Goal: Information Seeking & Learning: Check status

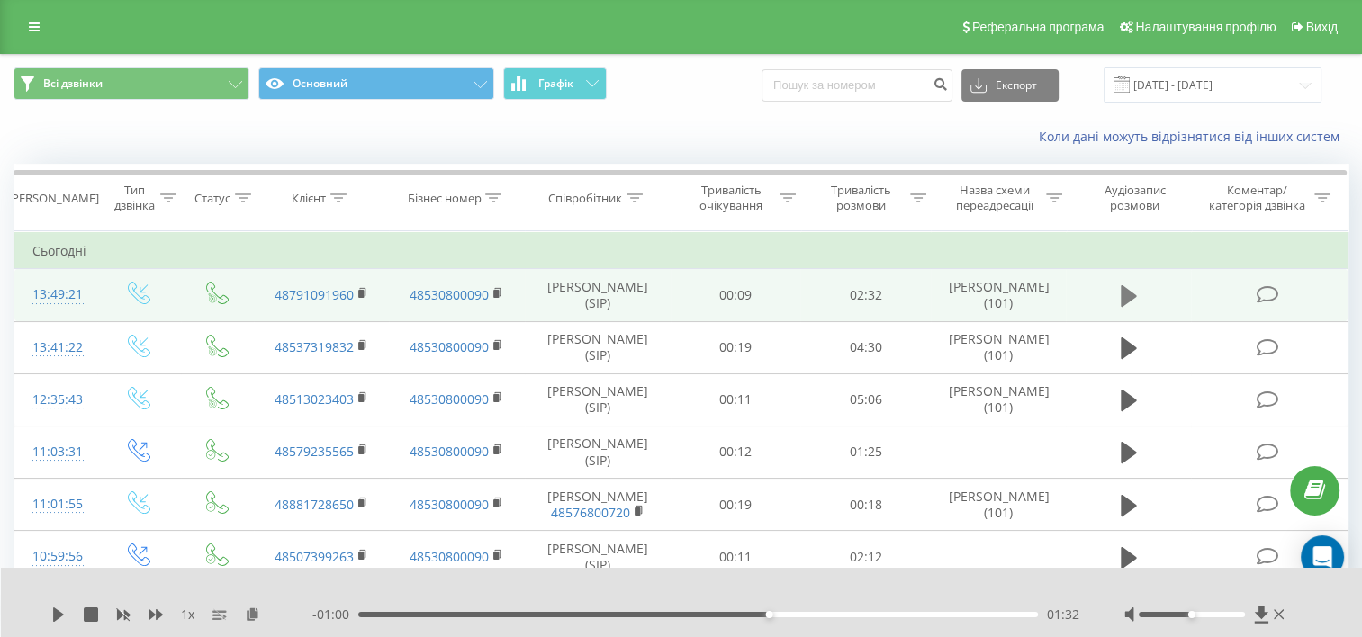
click at [1132, 297] on icon at bounding box center [1128, 296] width 16 height 22
drag, startPoint x: 777, startPoint y: 611, endPoint x: 318, endPoint y: 594, distance: 459.3
click at [318, 594] on div "1 x - 02:30 00:02 00:02" at bounding box center [682, 602] width 1362 height 69
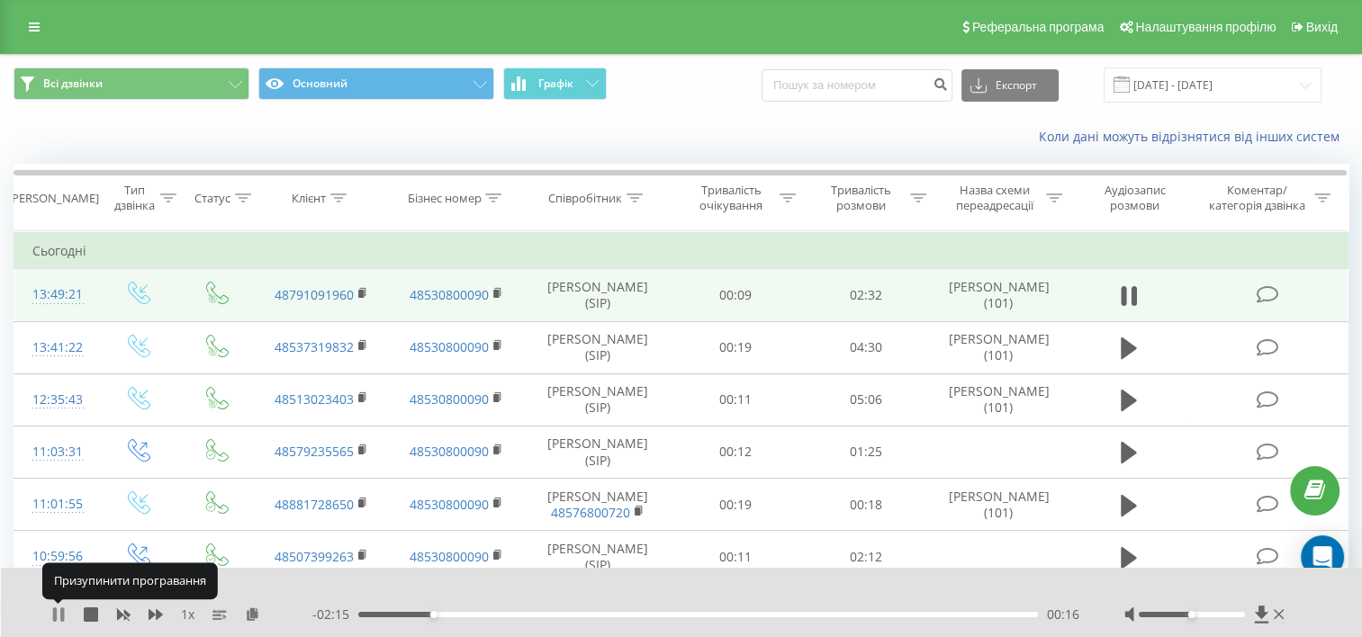
click at [64, 608] on icon at bounding box center [62, 614] width 4 height 14
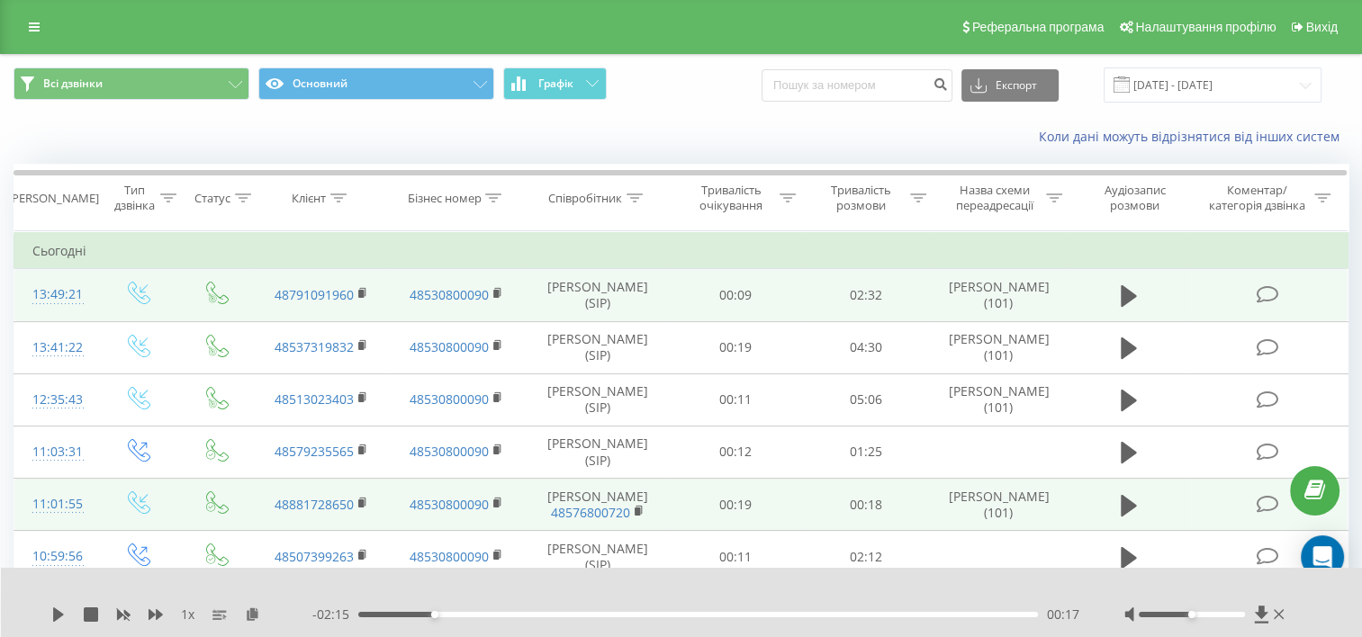
click at [533, 526] on td "[PERSON_NAME] 48576800720" at bounding box center [598, 505] width 146 height 52
drag, startPoint x: 533, startPoint y: 526, endPoint x: 582, endPoint y: 497, distance: 57.3
click at [533, 525] on td "[PERSON_NAME] 48576800720" at bounding box center [598, 505] width 146 height 52
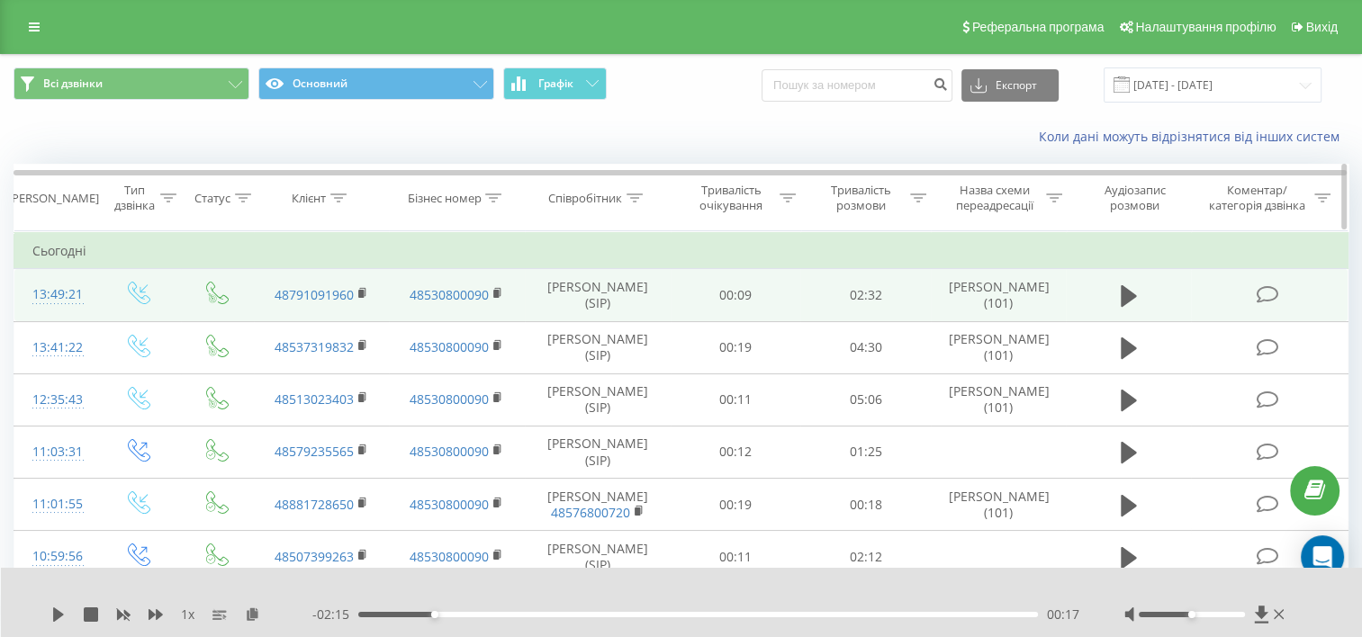
click at [586, 194] on div "Співробітник" at bounding box center [585, 198] width 74 height 15
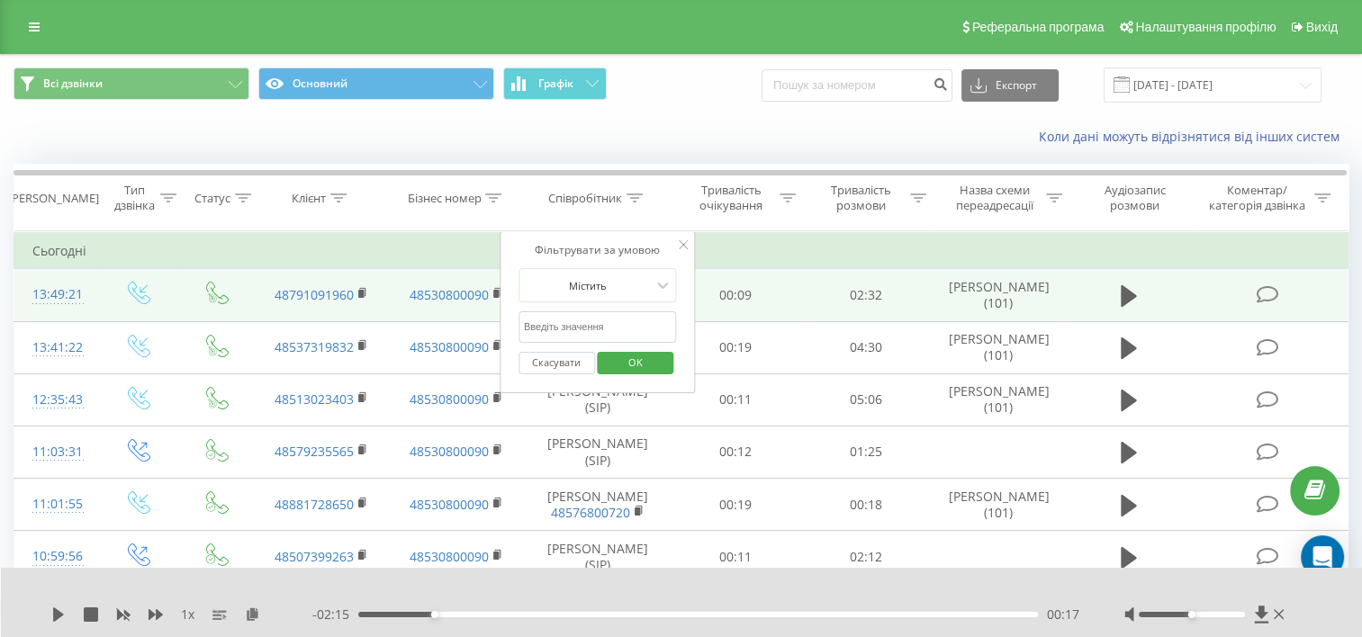
click at [605, 323] on input "text" at bounding box center [597, 326] width 158 height 31
click at [609, 353] on button "OK" at bounding box center [636, 363] width 76 height 22
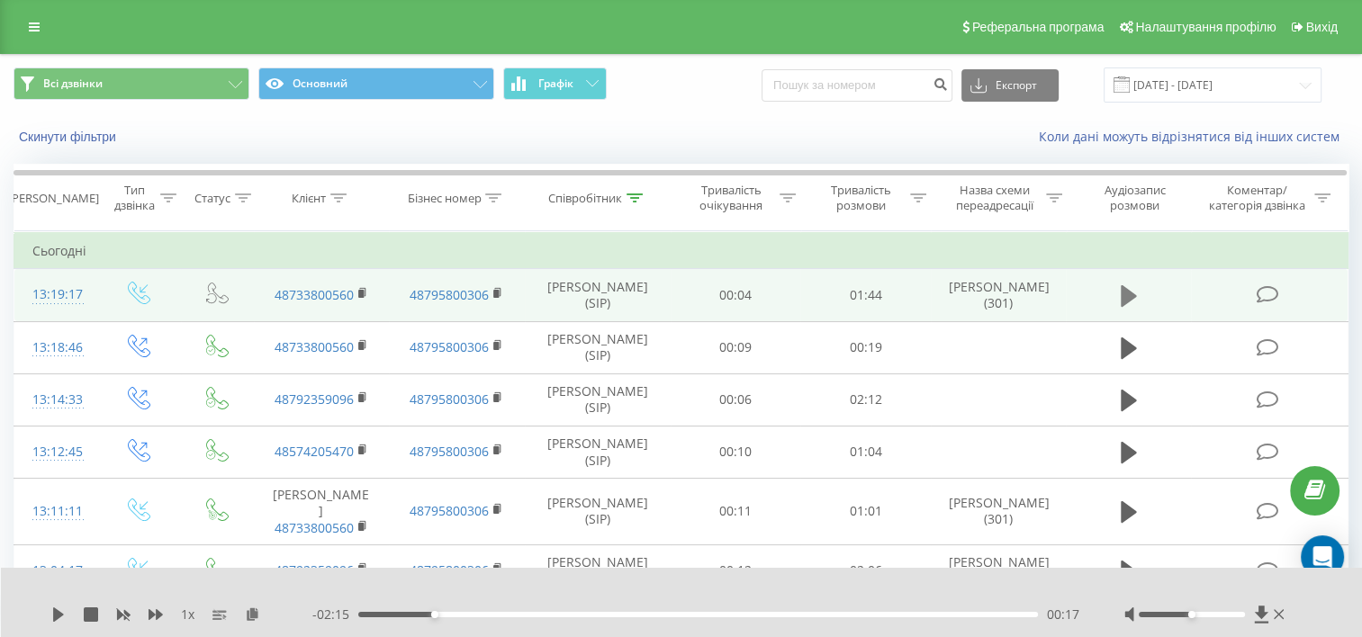
click at [1131, 306] on icon at bounding box center [1128, 295] width 16 height 25
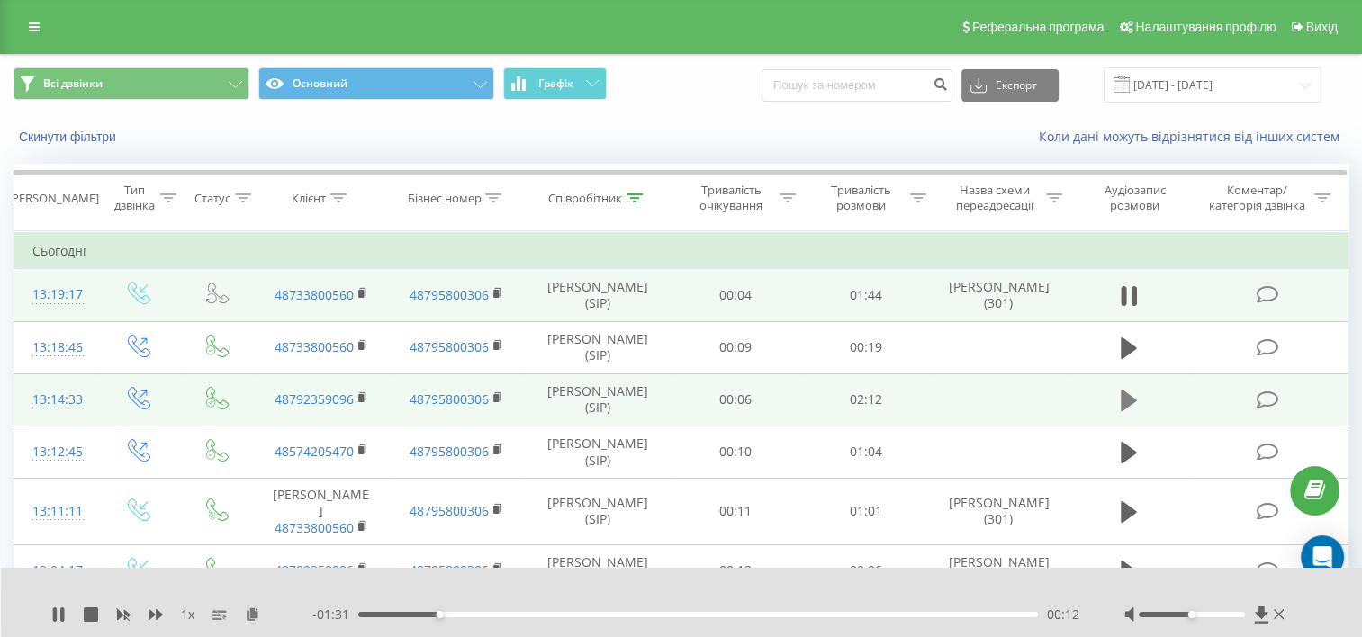
click at [1127, 411] on icon at bounding box center [1128, 401] width 16 height 22
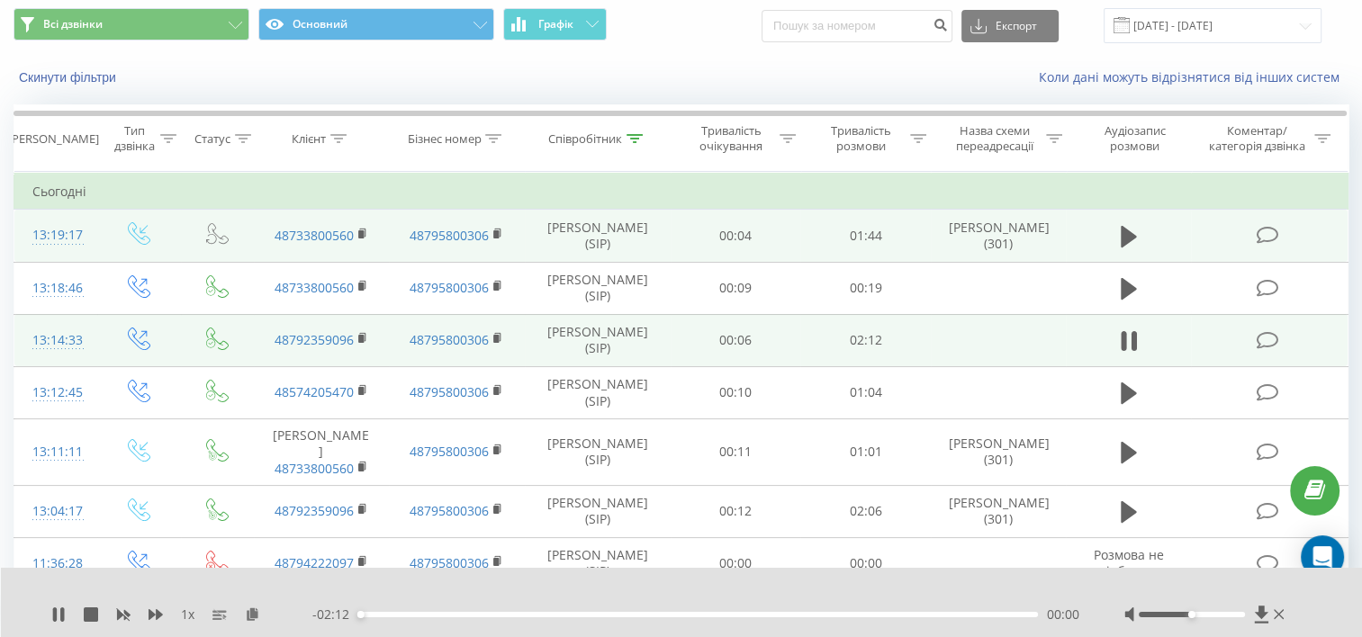
scroll to position [90, 0]
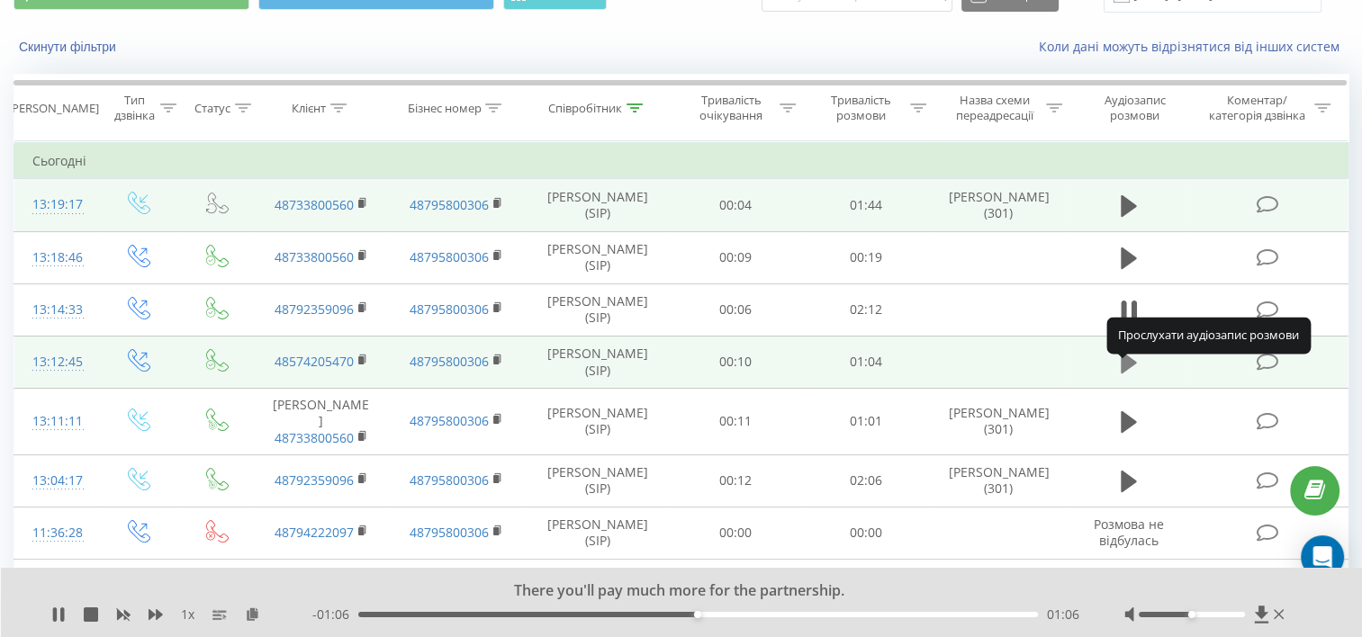
click at [1127, 373] on icon at bounding box center [1128, 363] width 16 height 22
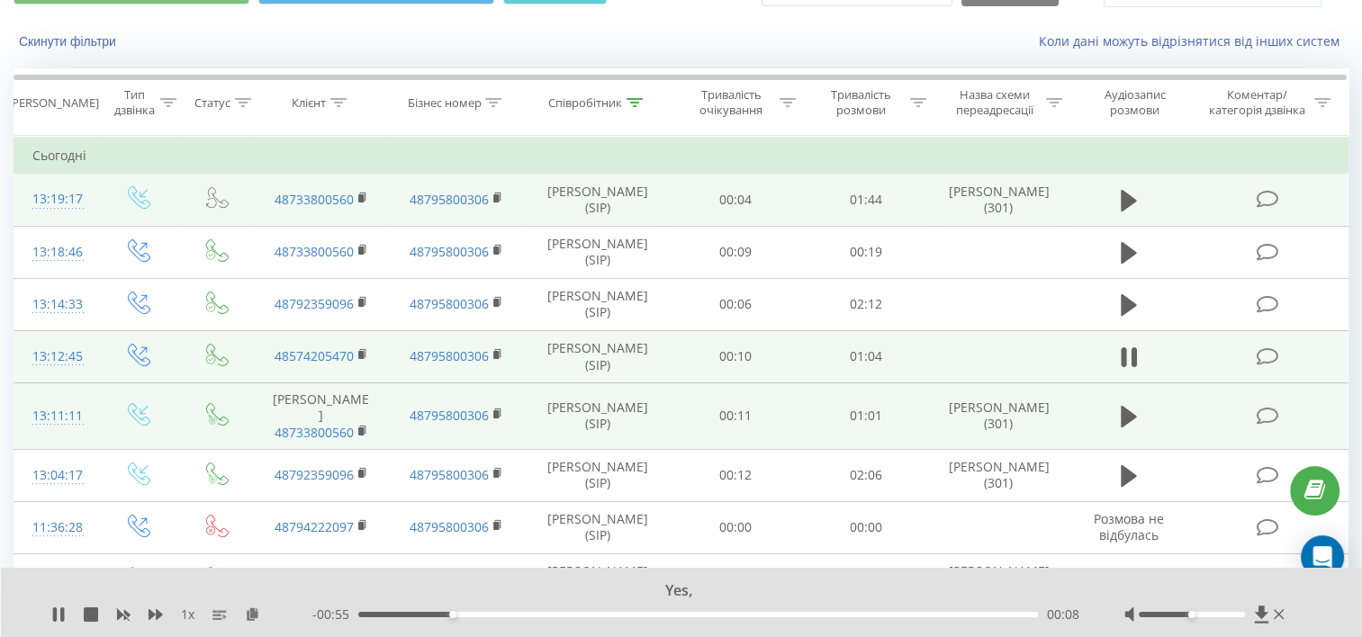
scroll to position [180, 0]
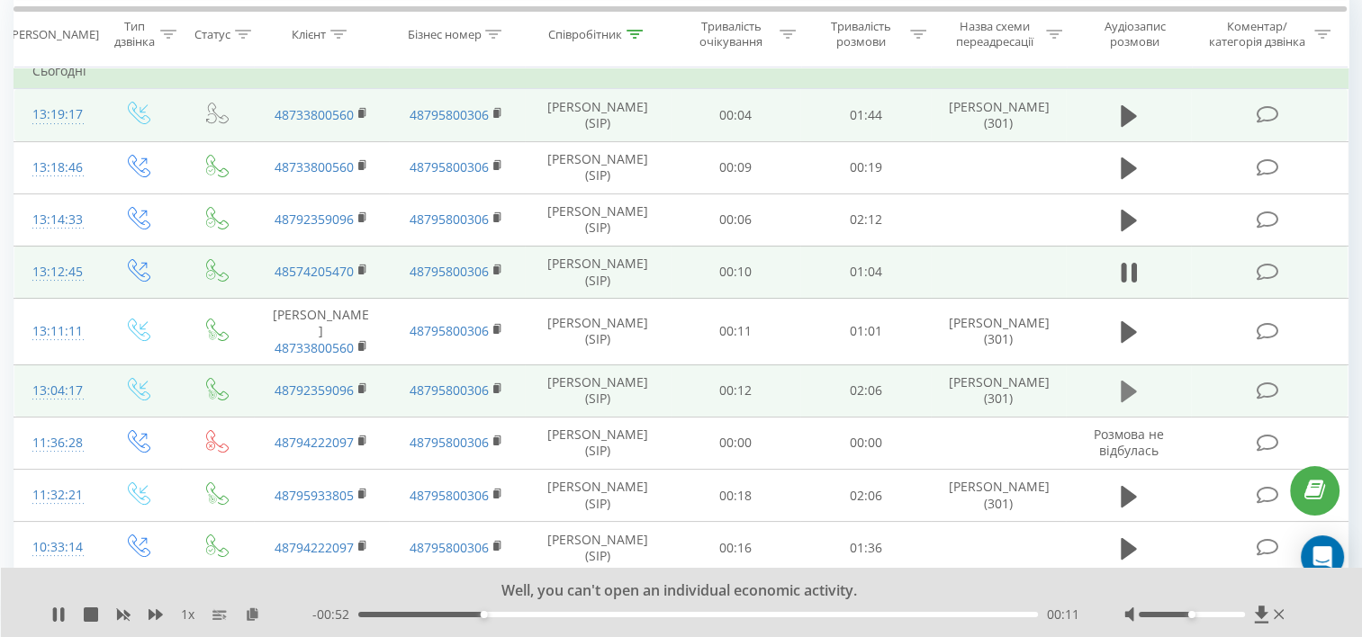
click at [1123, 400] on icon at bounding box center [1128, 391] width 16 height 25
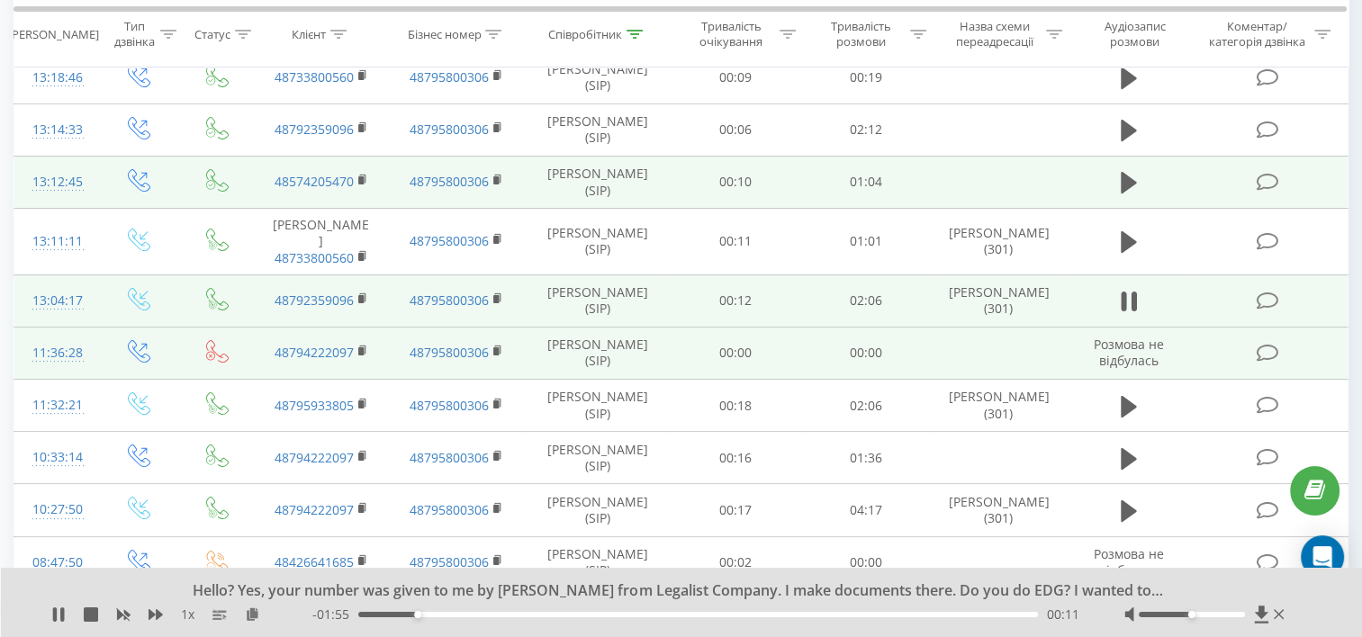
scroll to position [360, 0]
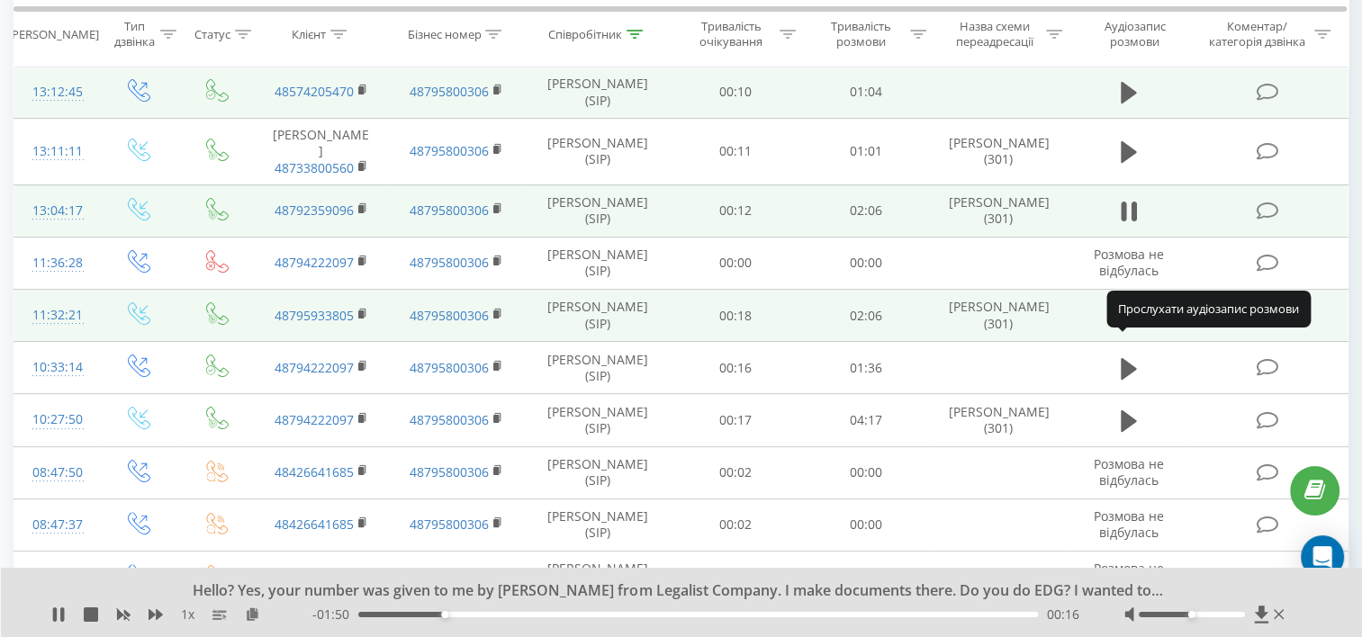
click at [1127, 327] on icon at bounding box center [1128, 316] width 16 height 22
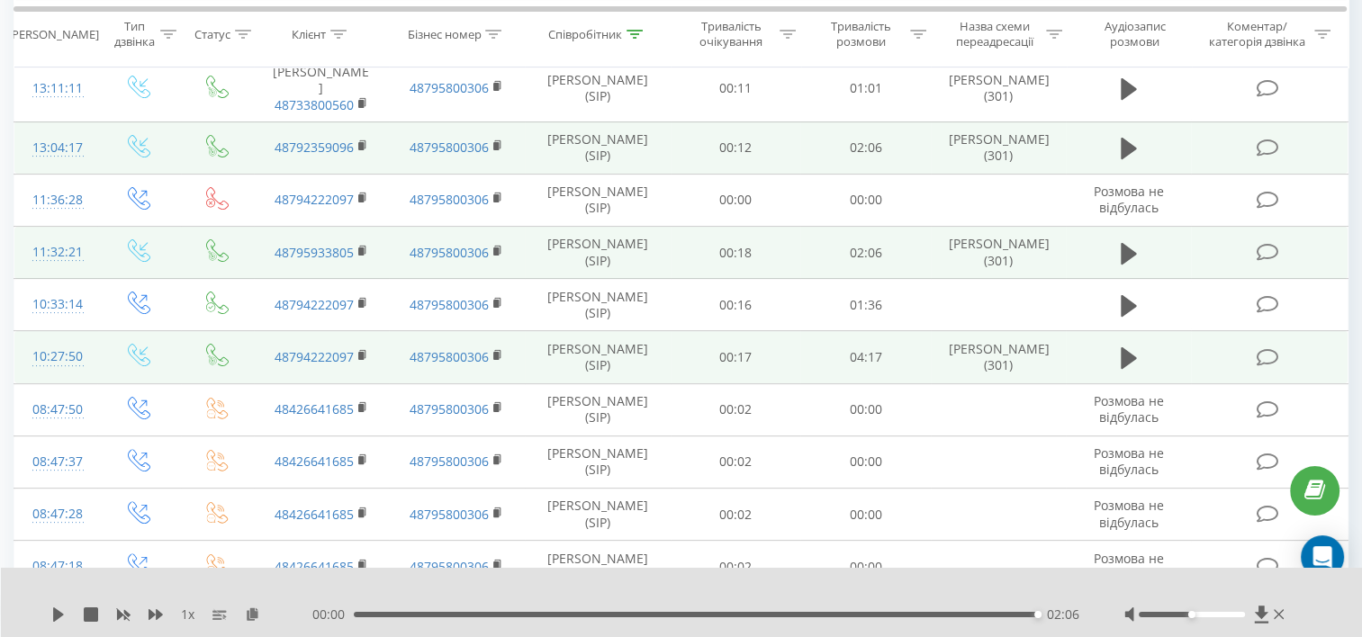
scroll to position [450, 0]
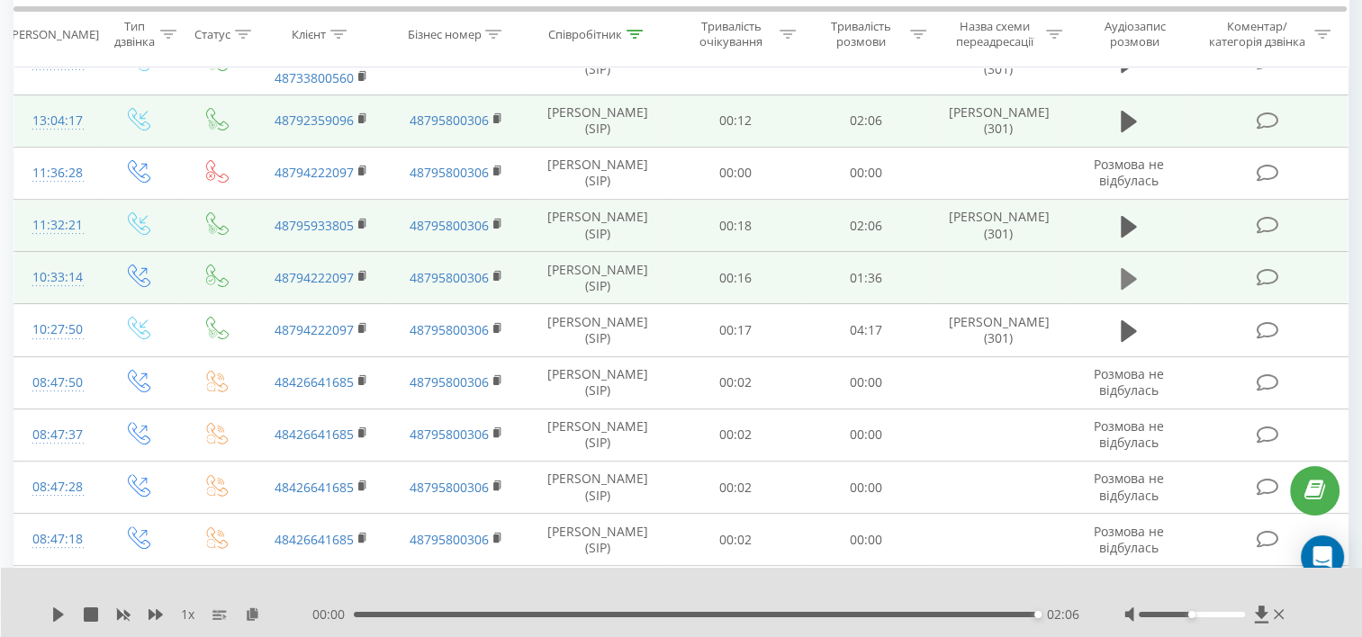
click at [1129, 290] on icon at bounding box center [1128, 279] width 16 height 22
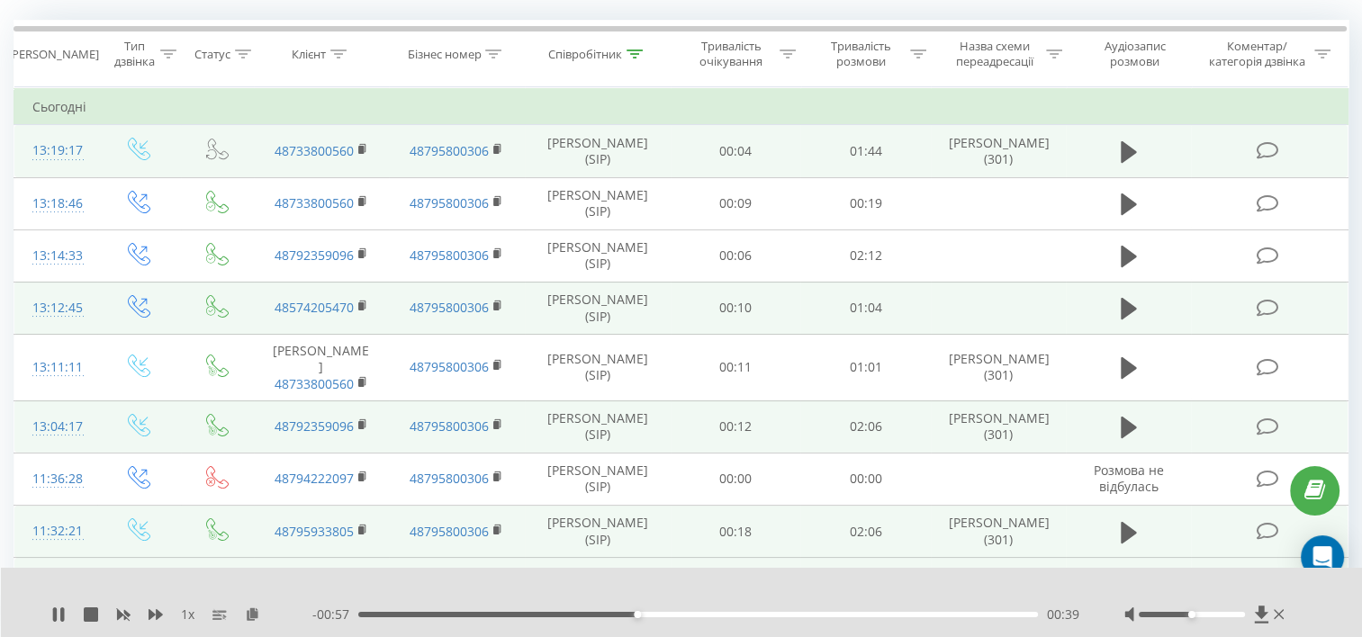
scroll to position [0, 0]
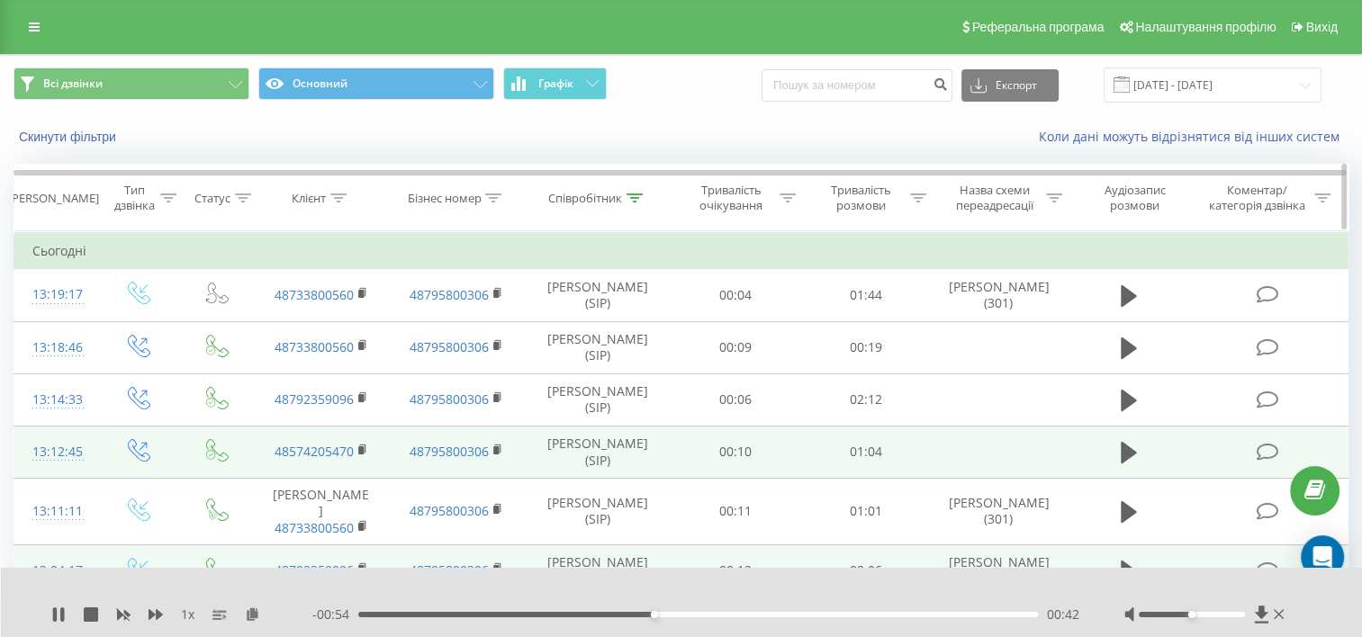
click at [635, 194] on icon at bounding box center [634, 197] width 16 height 9
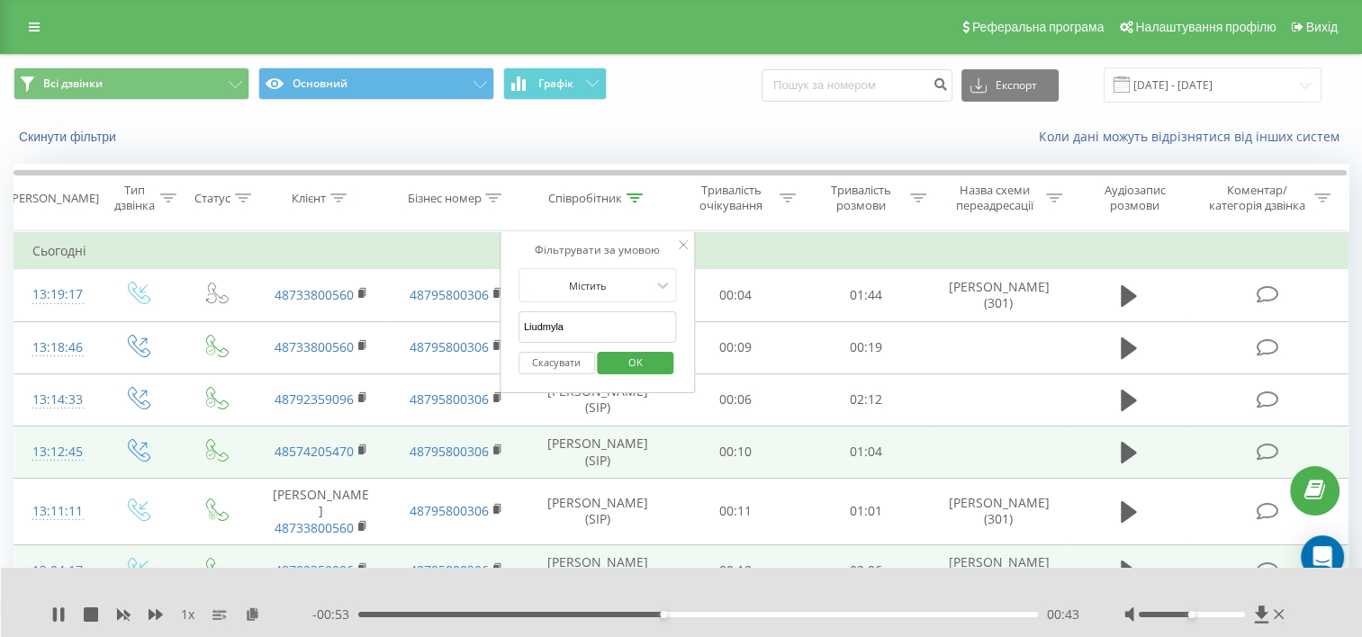
click at [588, 320] on input "Liudmyla" at bounding box center [597, 326] width 158 height 31
type input "L"
type input "J"
click at [630, 365] on span "OK" at bounding box center [635, 362] width 50 height 28
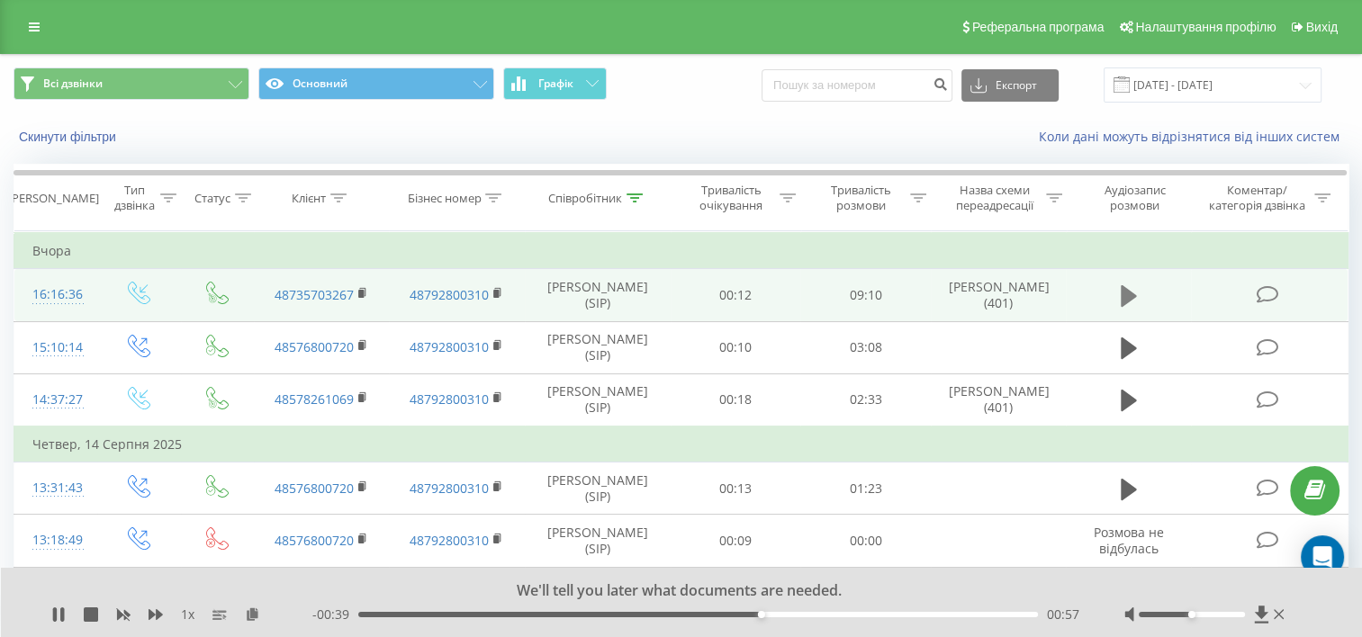
click at [1124, 288] on icon at bounding box center [1128, 296] width 16 height 22
click at [54, 612] on icon at bounding box center [55, 614] width 4 height 14
click at [60, 612] on icon at bounding box center [58, 614] width 11 height 14
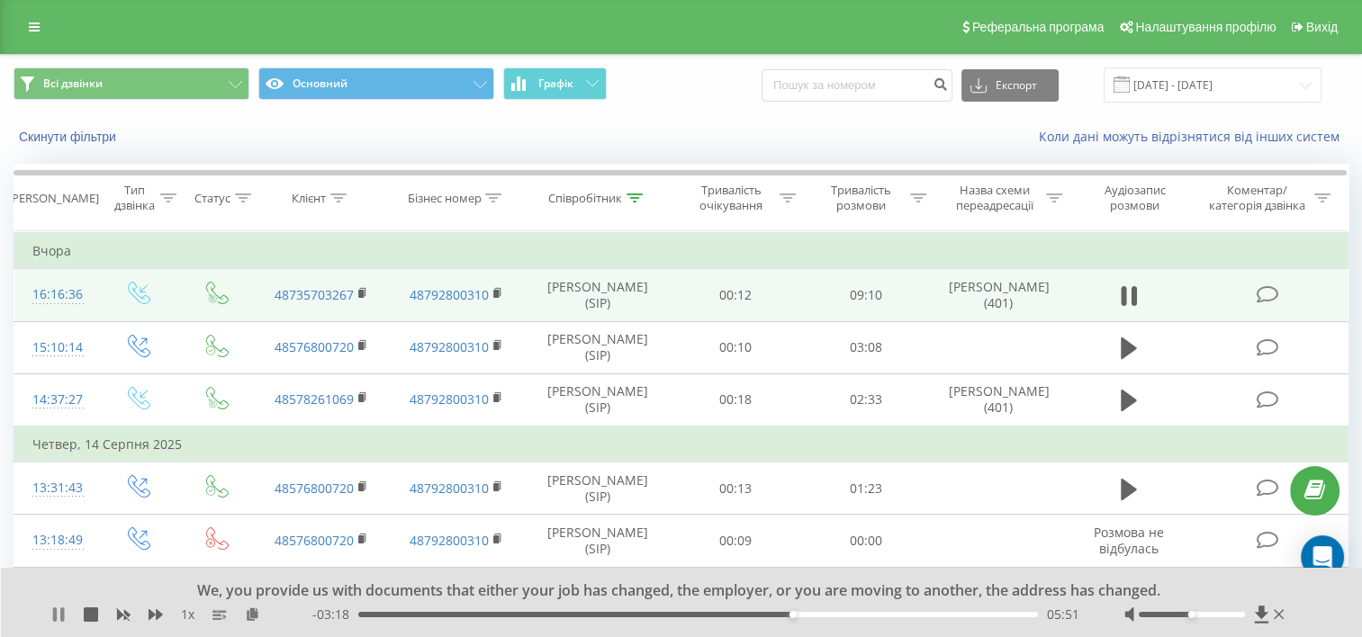
click at [59, 613] on icon at bounding box center [58, 614] width 14 height 14
click at [58, 612] on icon at bounding box center [58, 614] width 11 height 14
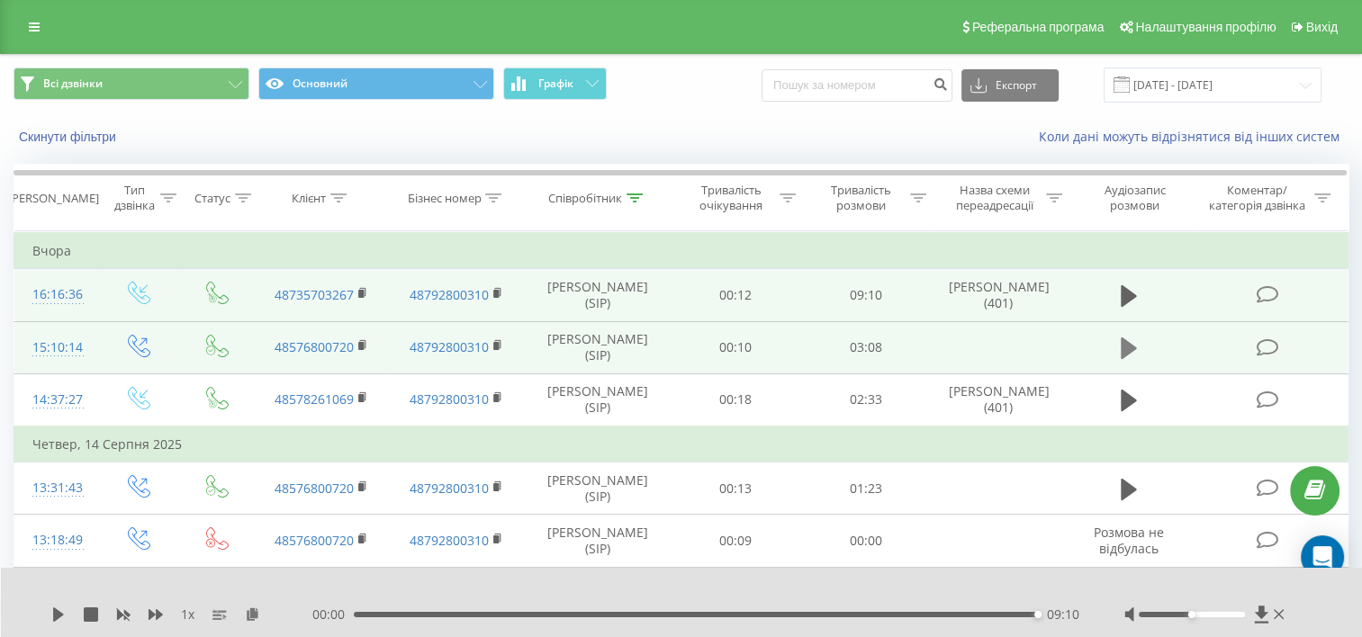
click at [1126, 346] on icon at bounding box center [1128, 348] width 16 height 22
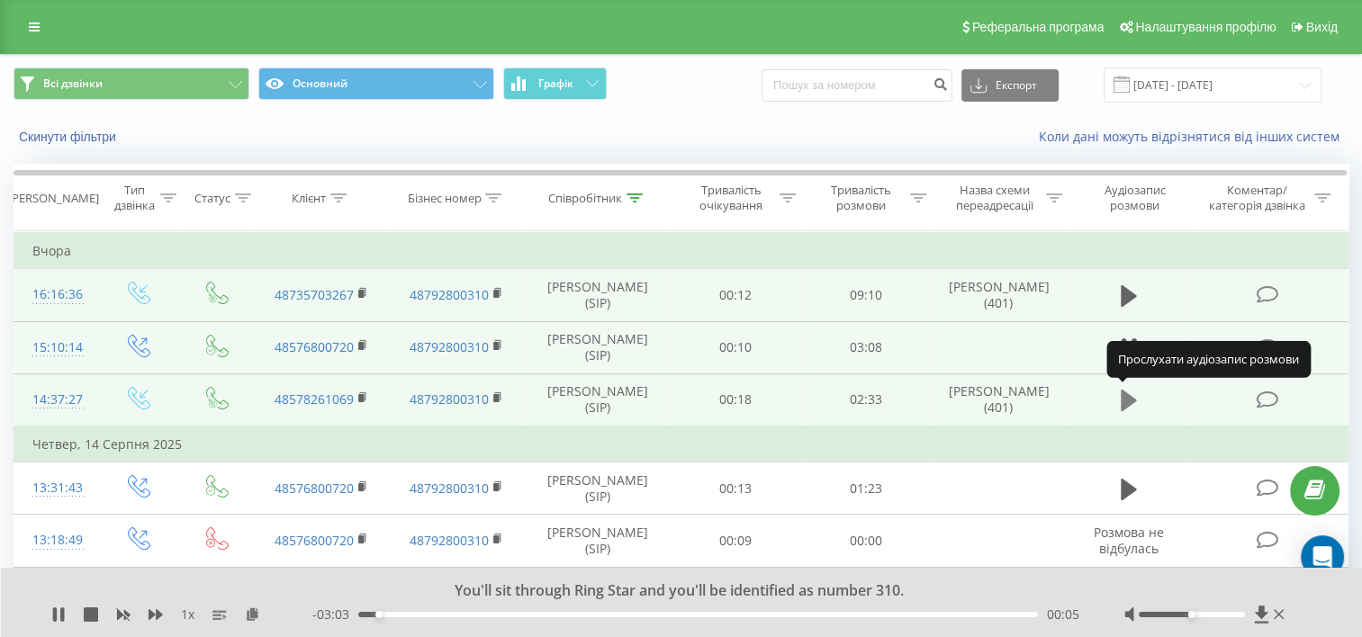
click at [1130, 400] on icon at bounding box center [1128, 401] width 16 height 22
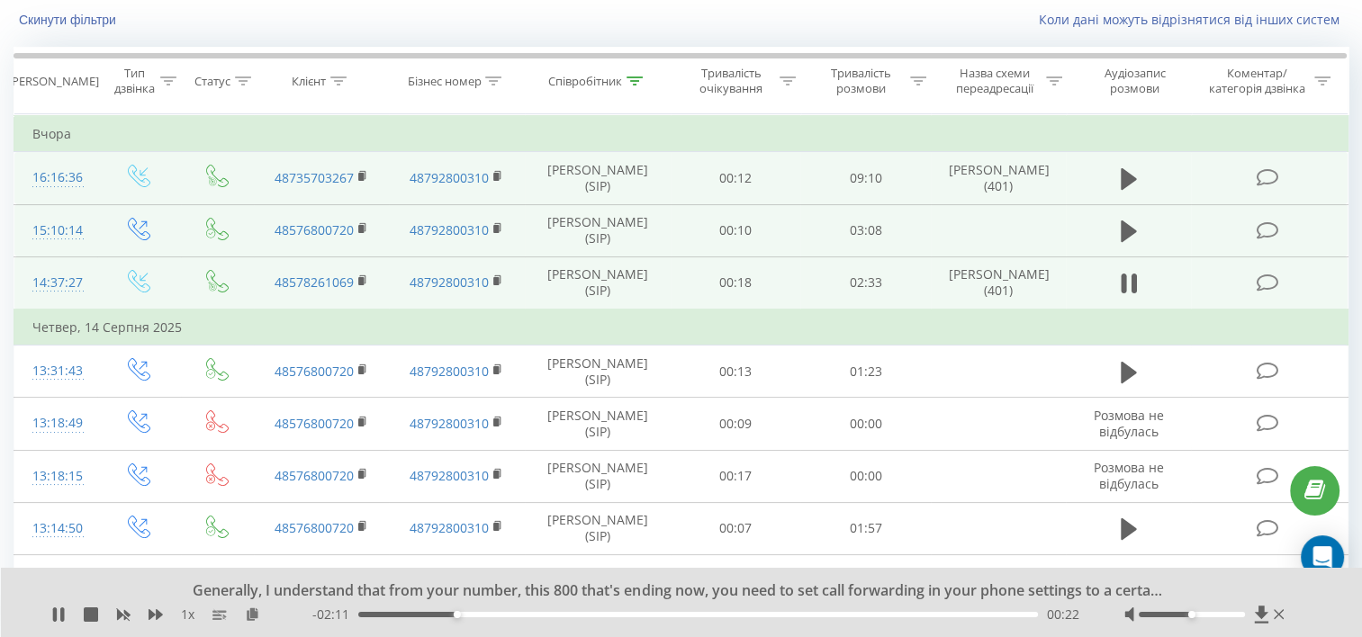
scroll to position [145, 0]
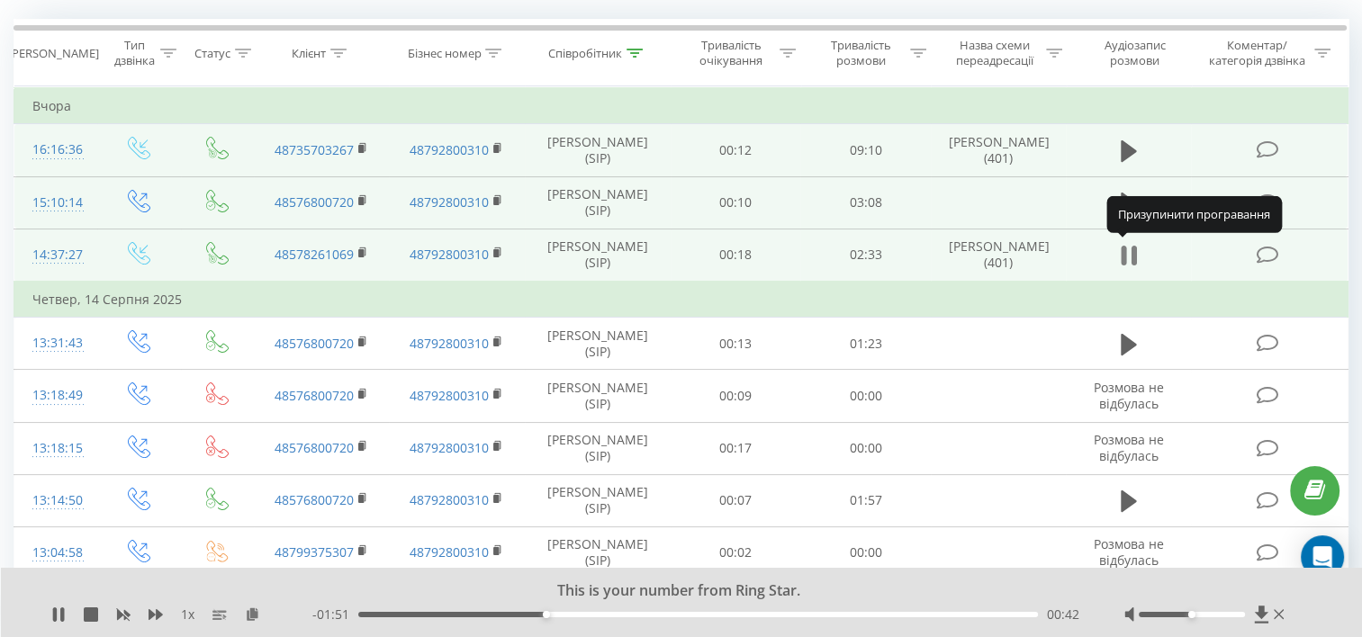
click at [1130, 257] on icon at bounding box center [1128, 255] width 16 height 25
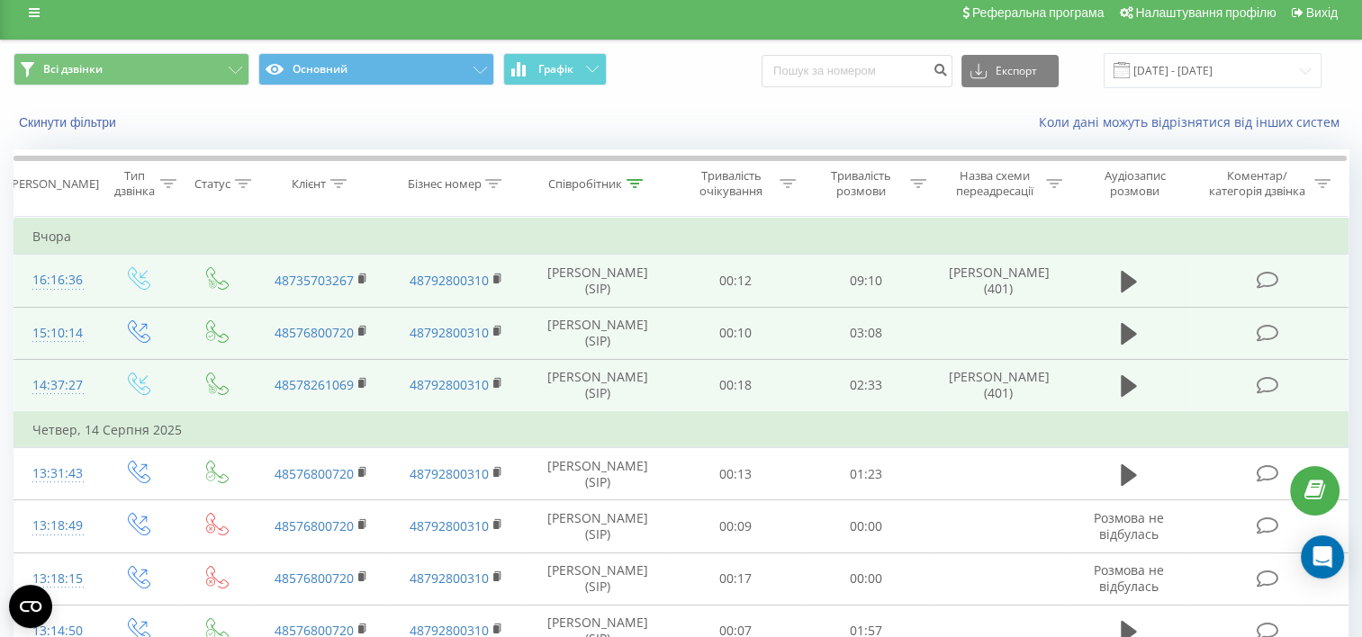
scroll to position [0, 0]
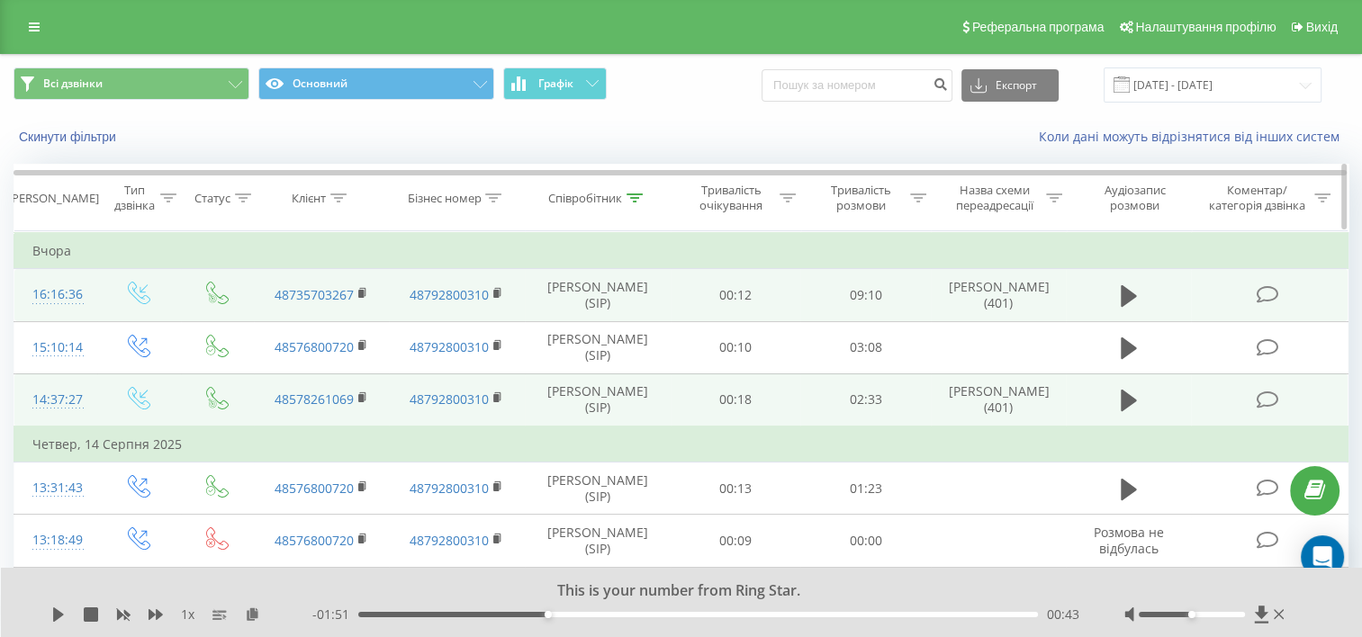
click at [628, 191] on div at bounding box center [634, 198] width 16 height 15
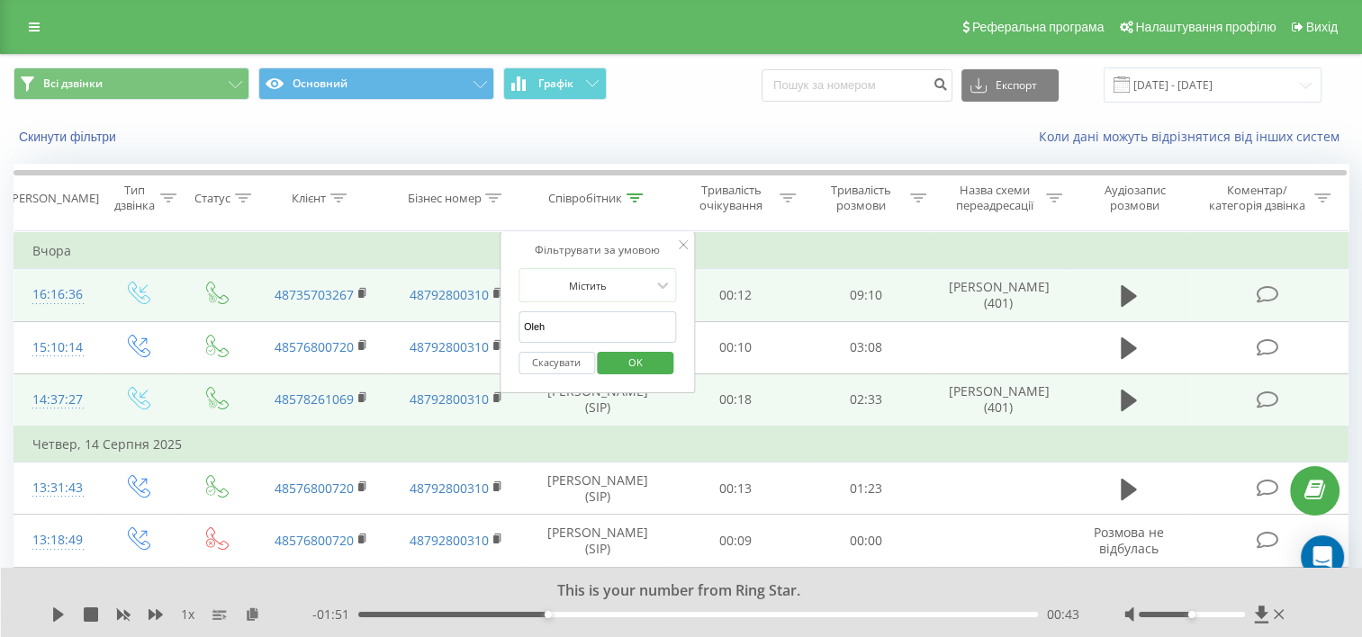
click at [577, 324] on input "Oleh" at bounding box center [597, 326] width 158 height 31
type input "O"
click at [612, 357] on span "OK" at bounding box center [635, 362] width 50 height 28
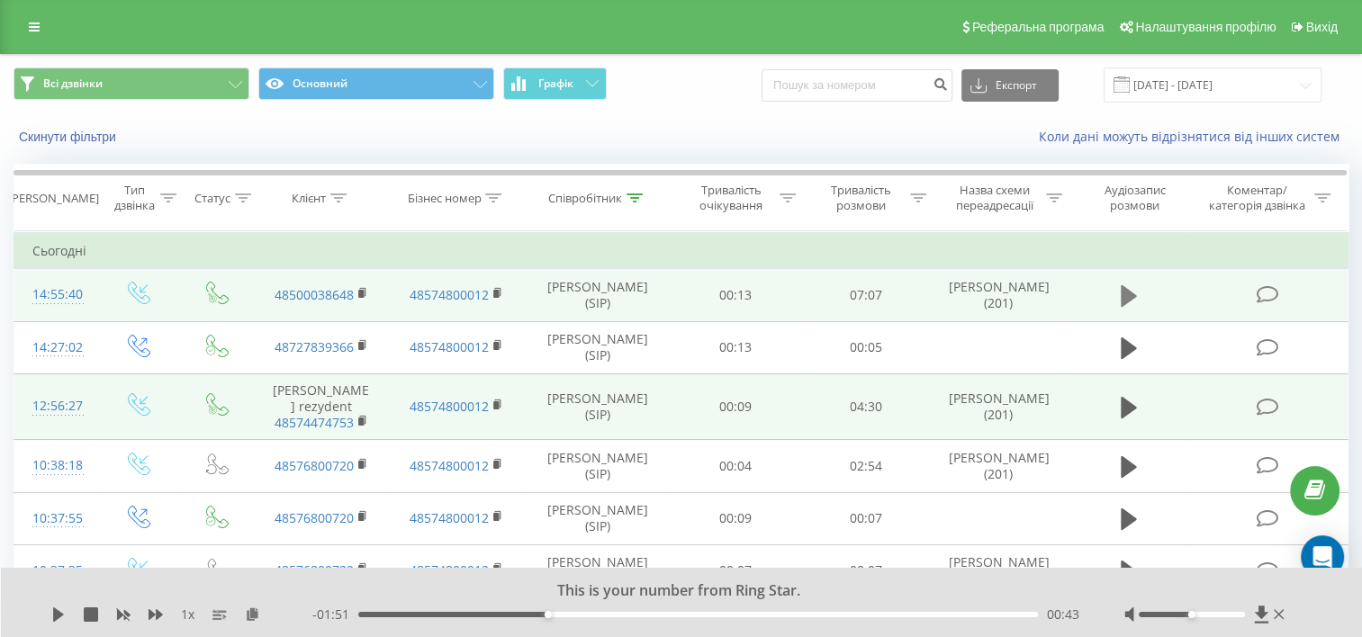
click at [1116, 292] on button at bounding box center [1128, 296] width 27 height 27
drag, startPoint x: 486, startPoint y: 617, endPoint x: 512, endPoint y: 623, distance: 26.6
click at [512, 623] on div "- 05:46 01:20 01:20" at bounding box center [695, 615] width 767 height 18
drag, startPoint x: 56, startPoint y: 609, endPoint x: 68, endPoint y: 614, distance: 13.4
click at [56, 611] on icon at bounding box center [55, 614] width 4 height 14
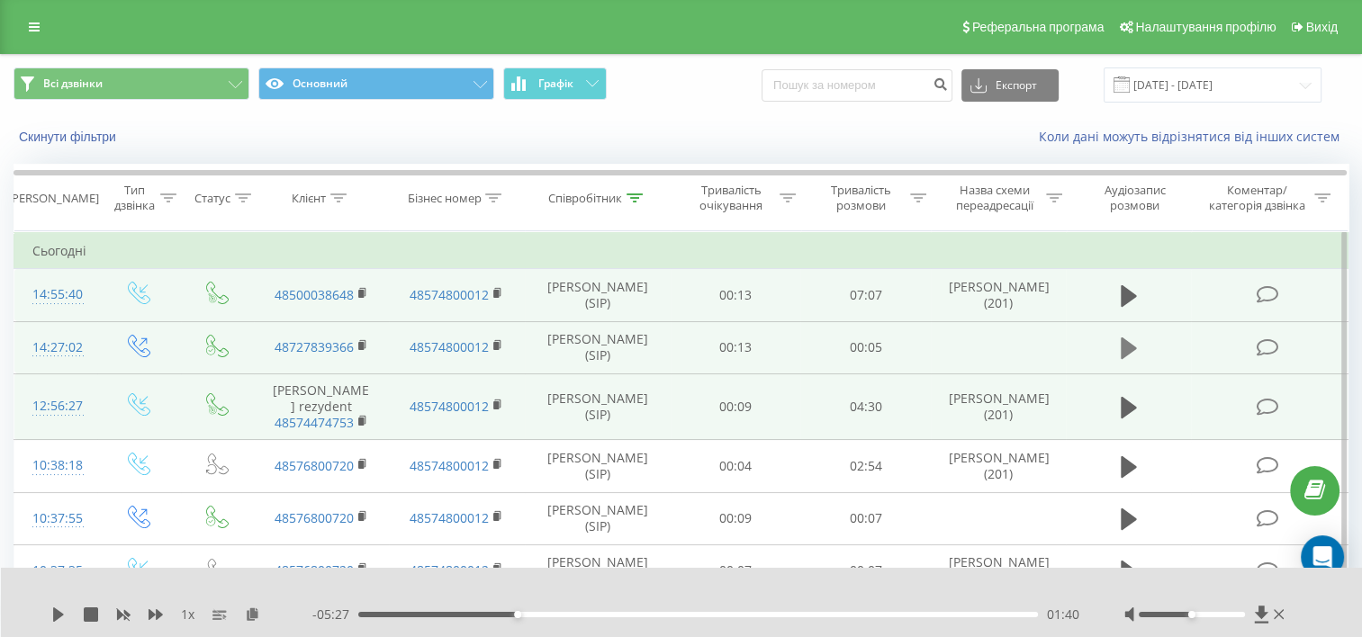
click at [1145, 355] on td at bounding box center [1127, 347] width 125 height 52
click at [1135, 351] on icon at bounding box center [1128, 348] width 16 height 25
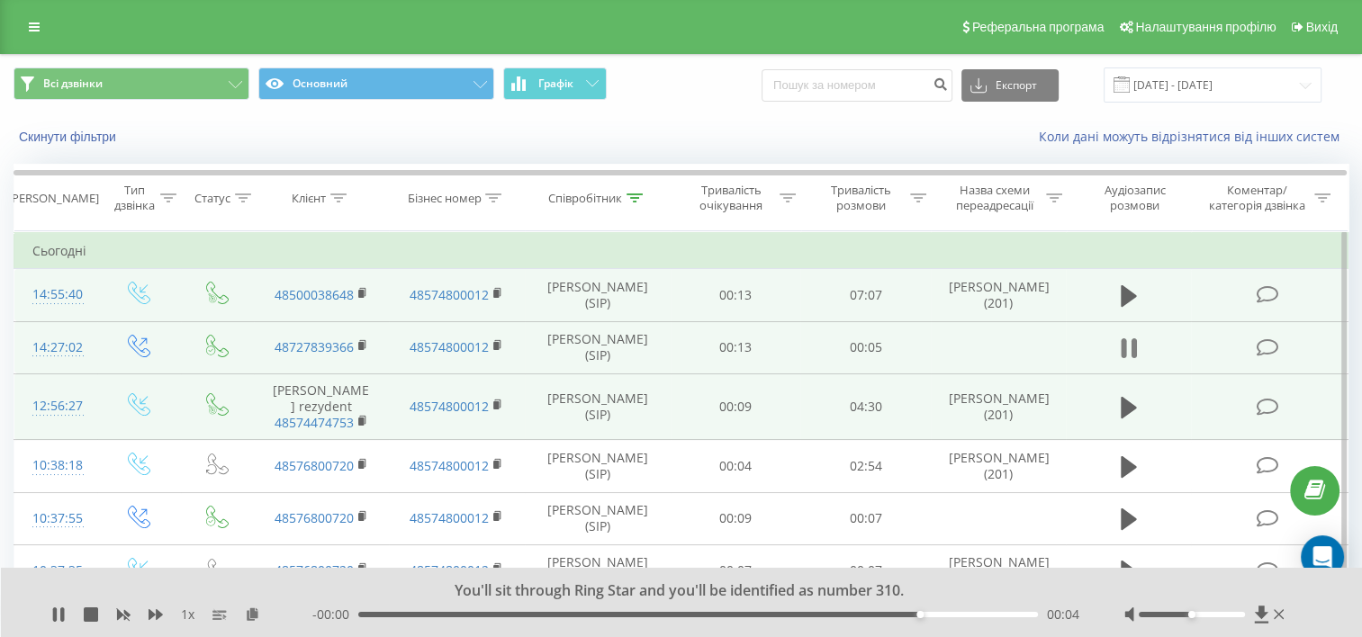
click at [1126, 348] on icon at bounding box center [1122, 348] width 5 height 20
click at [1129, 400] on icon at bounding box center [1128, 408] width 16 height 22
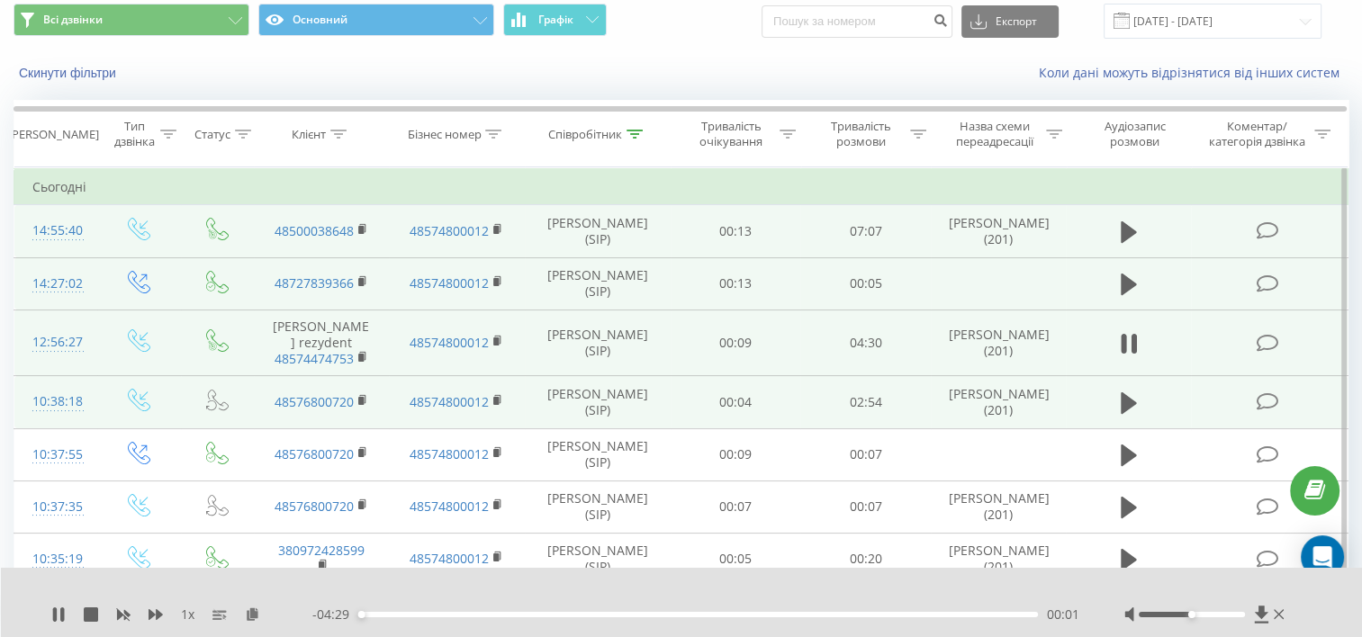
scroll to position [90, 0]
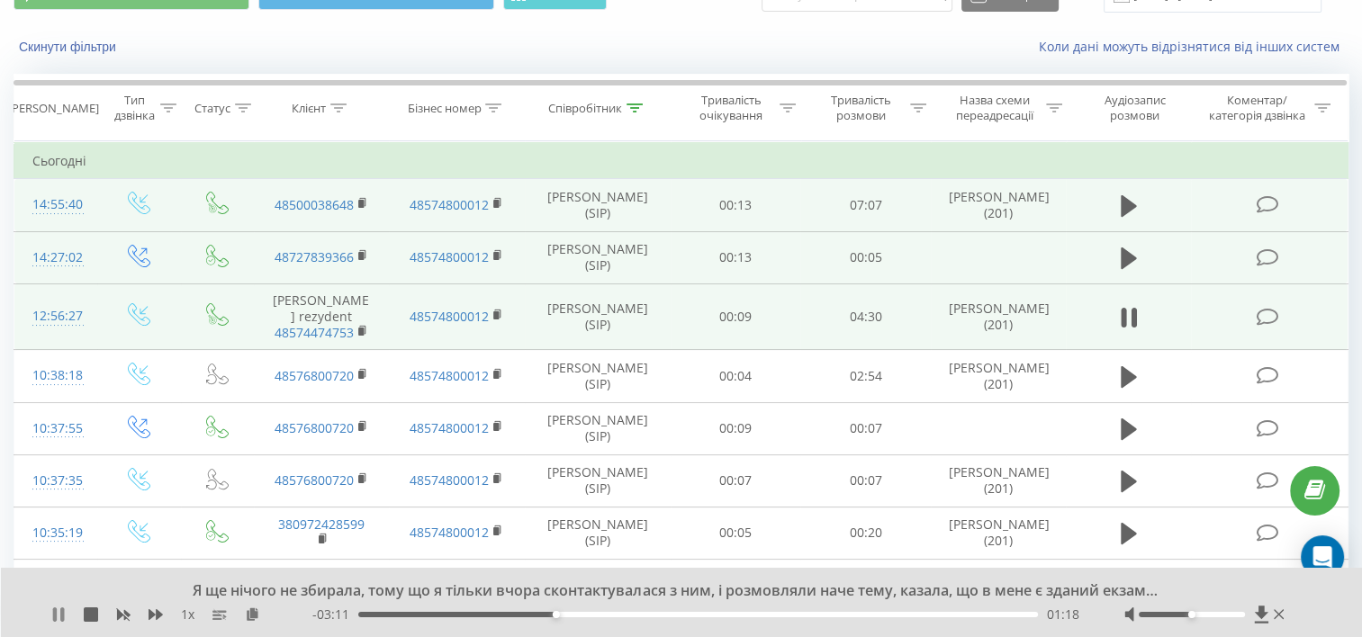
click at [54, 616] on icon at bounding box center [55, 614] width 4 height 14
click at [65, 611] on icon at bounding box center [58, 614] width 14 height 14
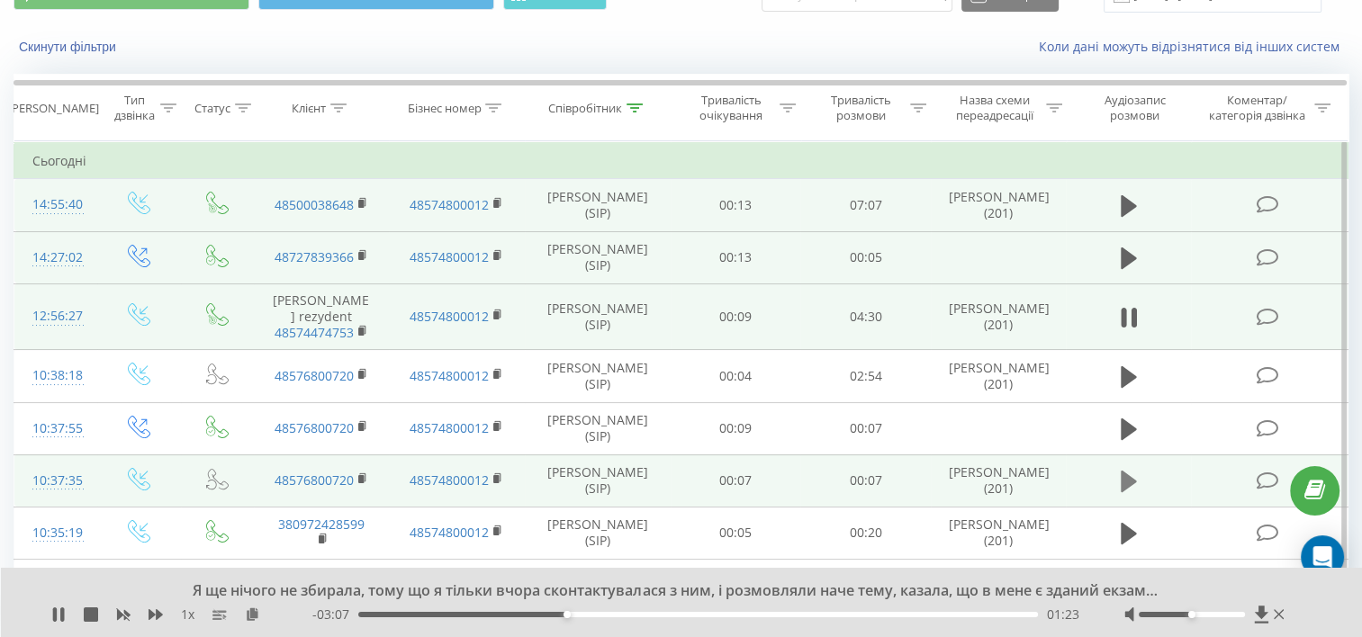
click at [1137, 469] on button at bounding box center [1128, 481] width 27 height 27
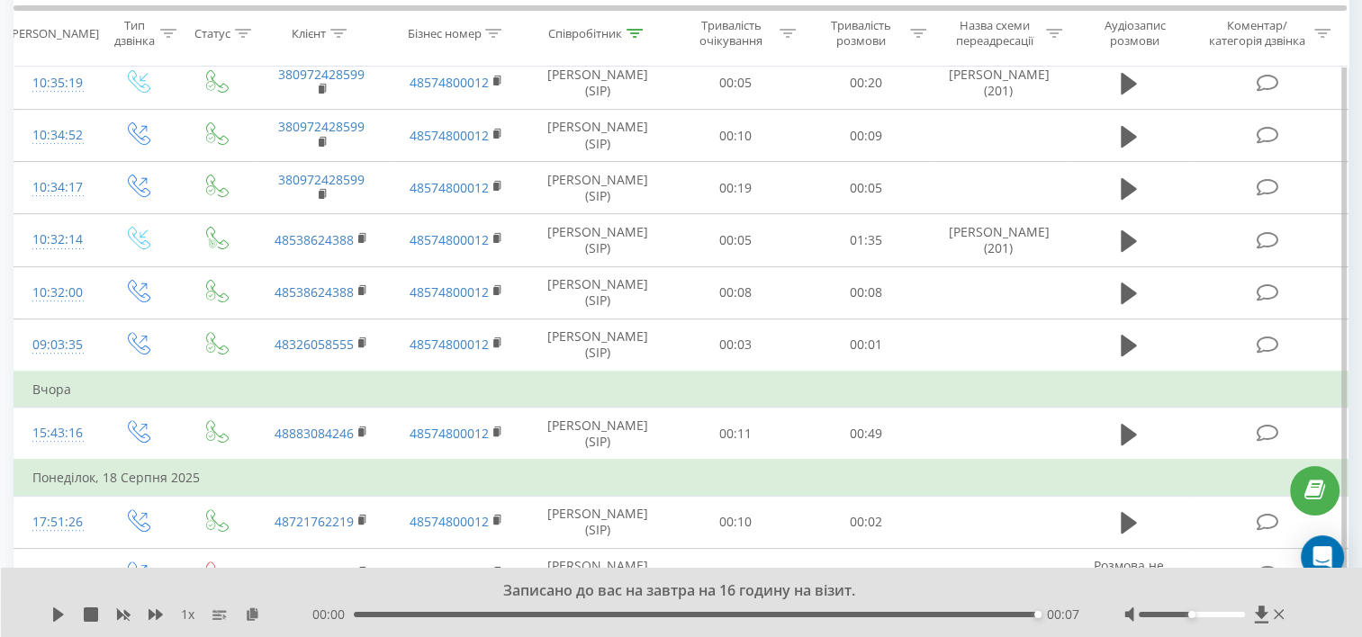
scroll to position [720, 0]
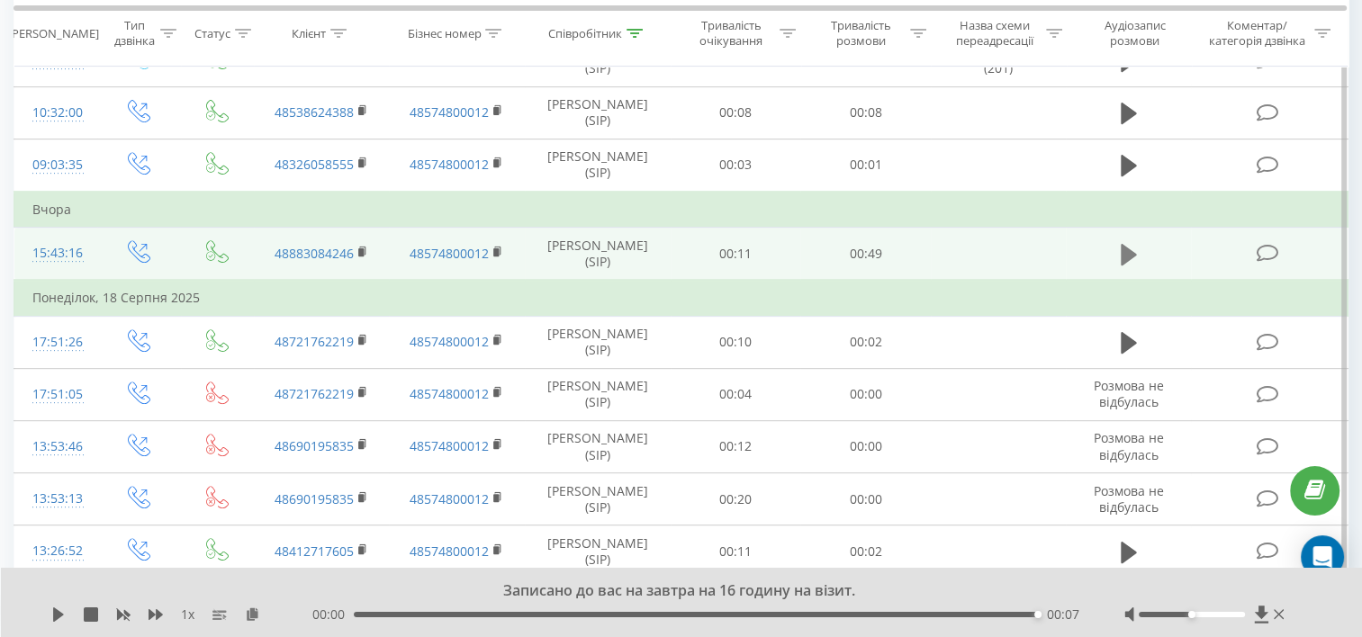
click at [1121, 245] on icon at bounding box center [1128, 255] width 16 height 22
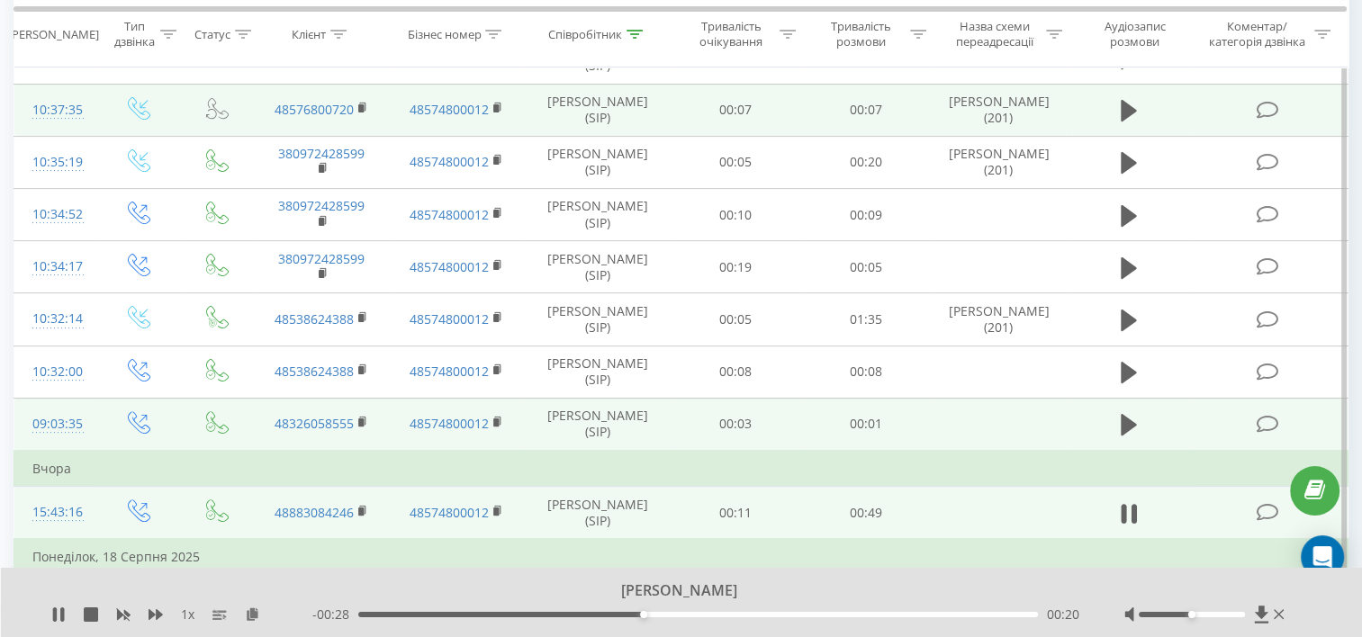
scroll to position [431, 0]
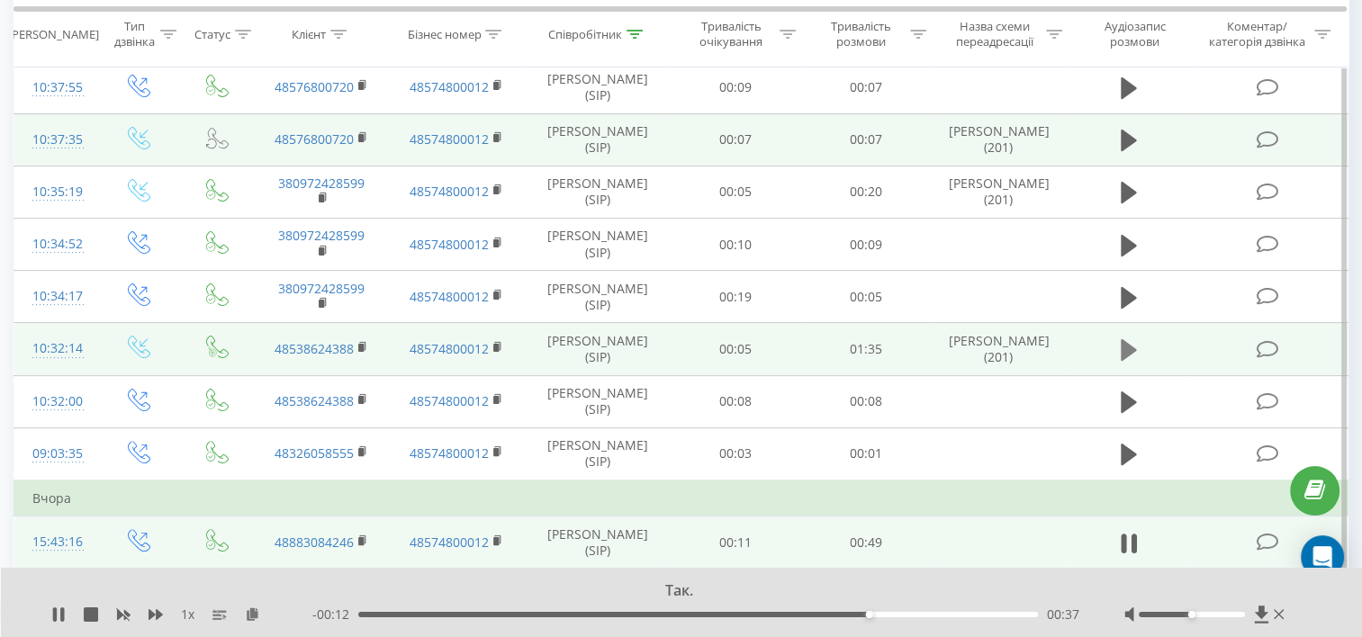
click at [1128, 339] on icon at bounding box center [1128, 350] width 16 height 22
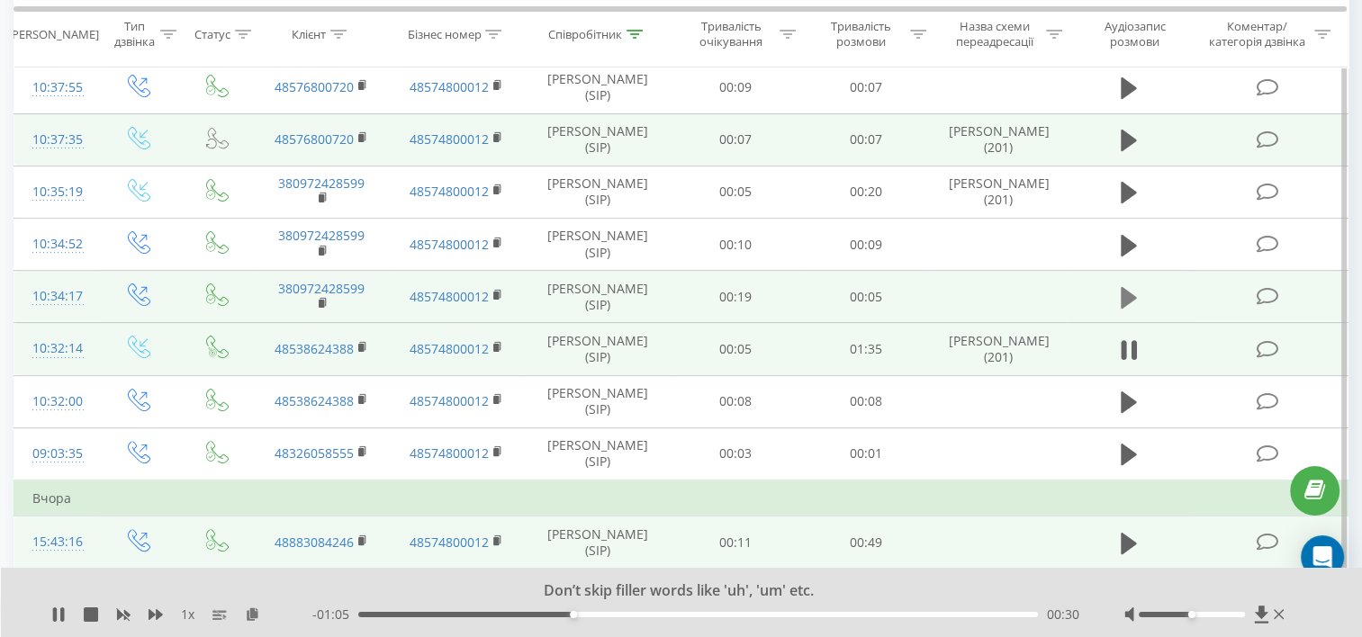
click at [1128, 287] on icon at bounding box center [1128, 298] width 16 height 22
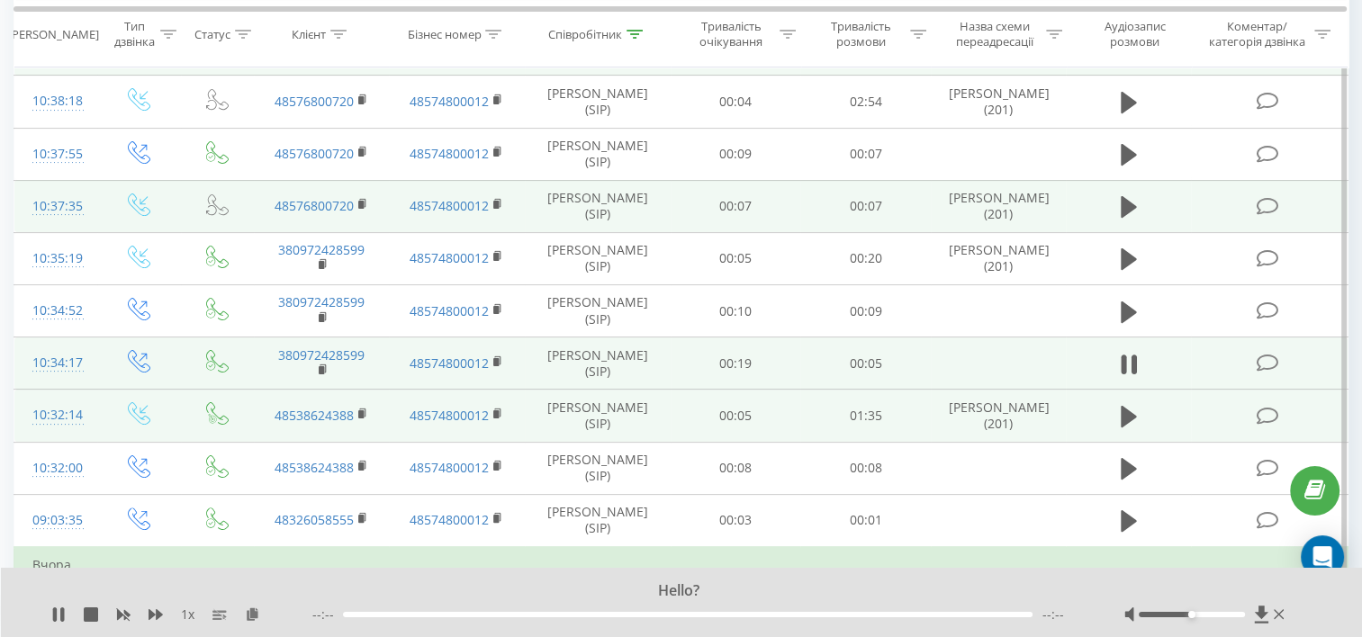
scroll to position [341, 0]
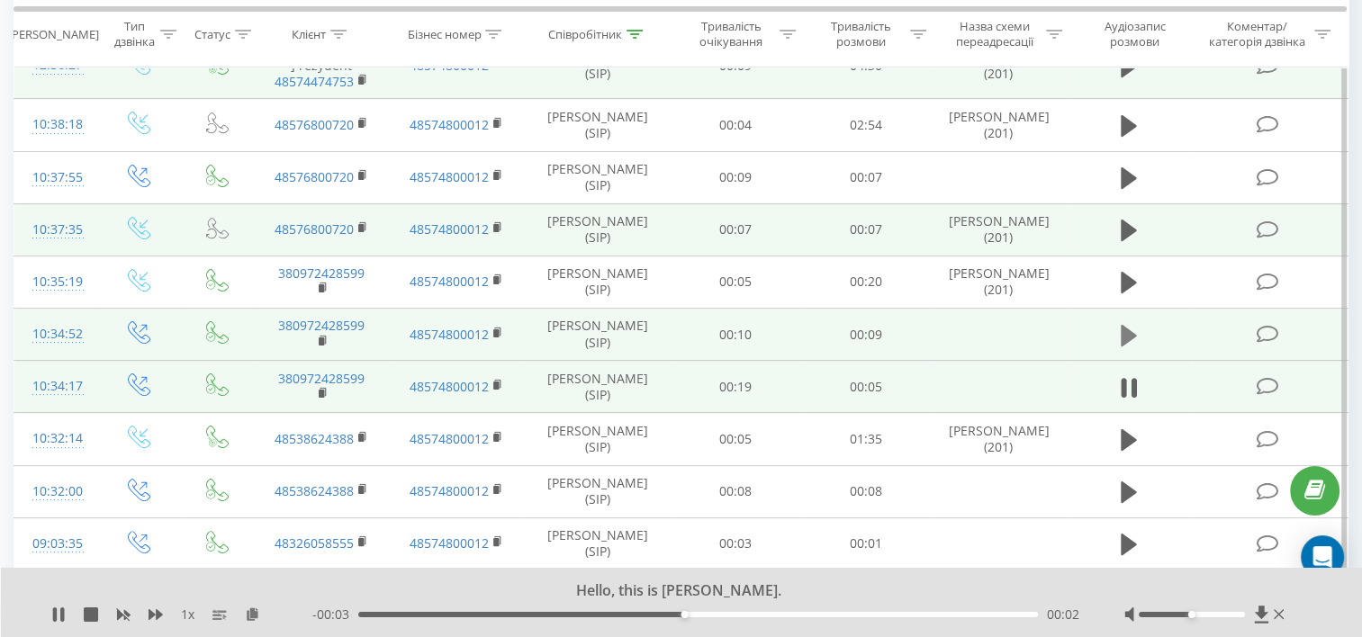
click at [1127, 324] on icon at bounding box center [1128, 335] width 16 height 22
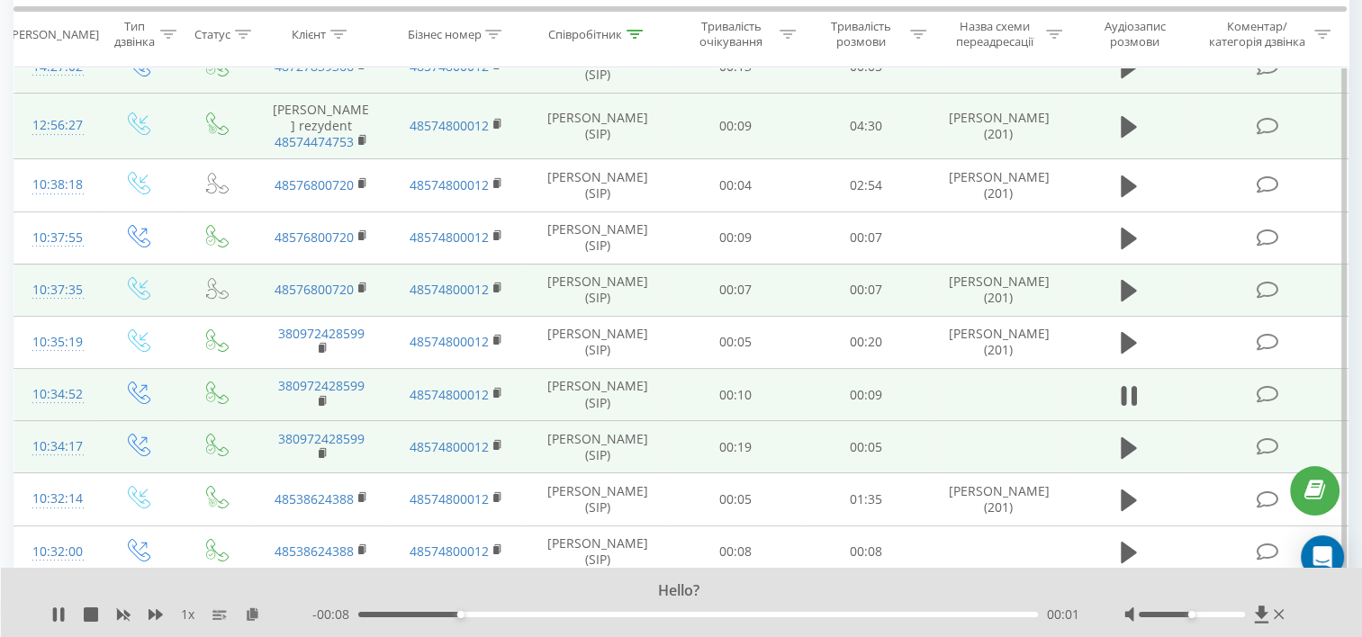
scroll to position [251, 0]
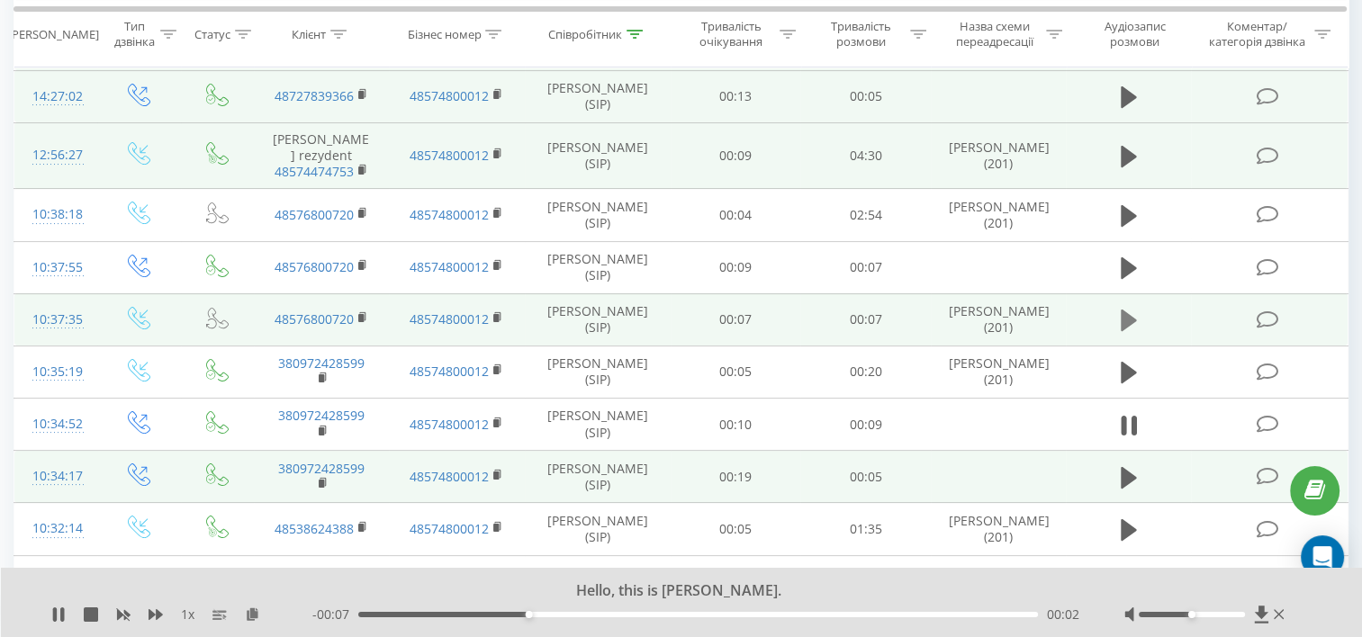
click at [1115, 307] on button at bounding box center [1128, 320] width 27 height 27
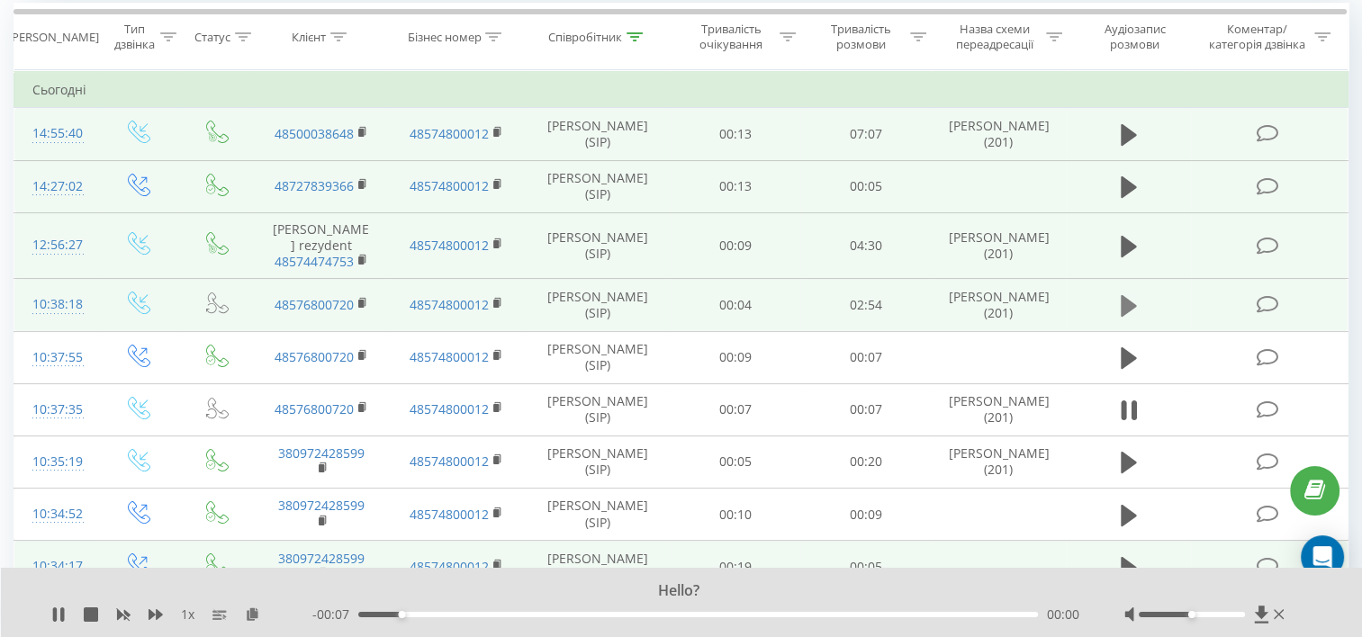
click at [1130, 295] on icon at bounding box center [1128, 306] width 16 height 22
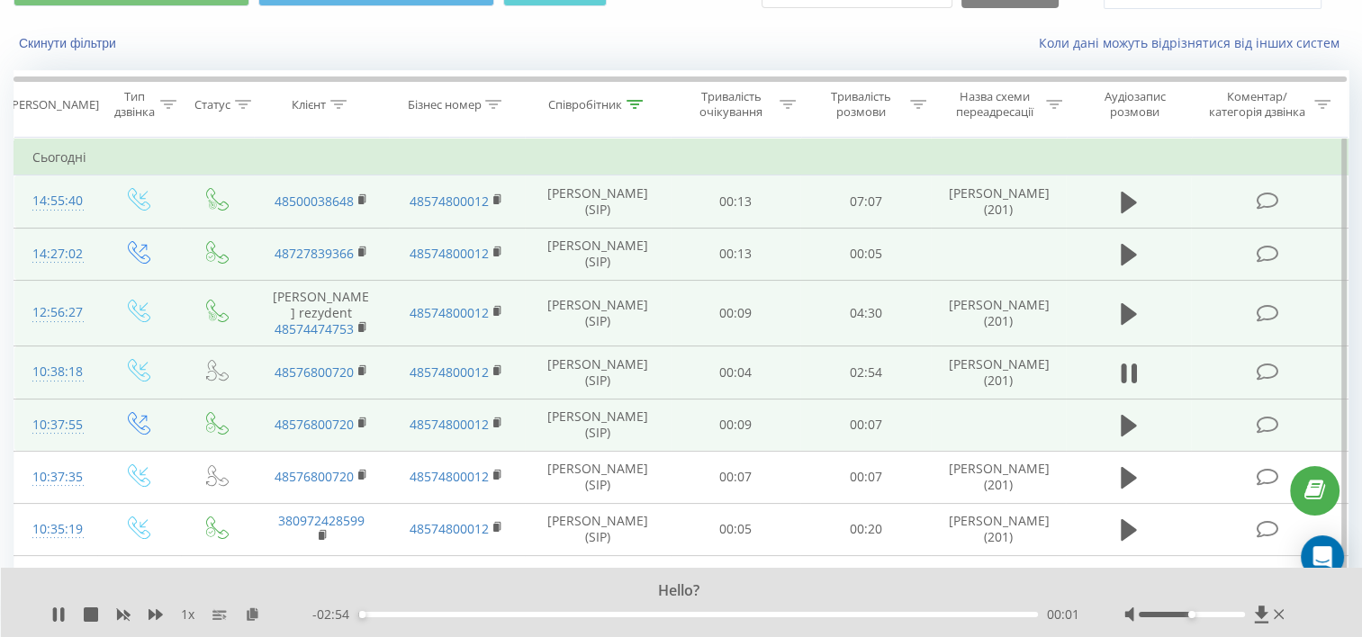
scroll to position [71, 0]
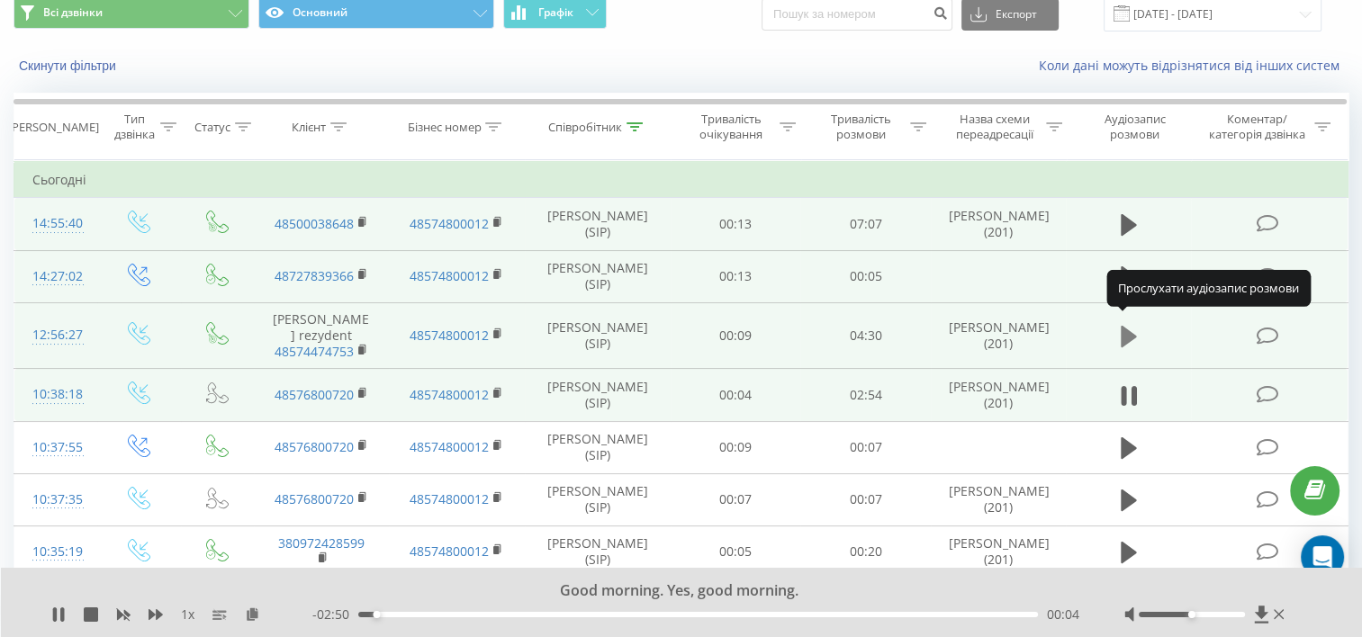
click at [1126, 326] on icon at bounding box center [1128, 337] width 16 height 22
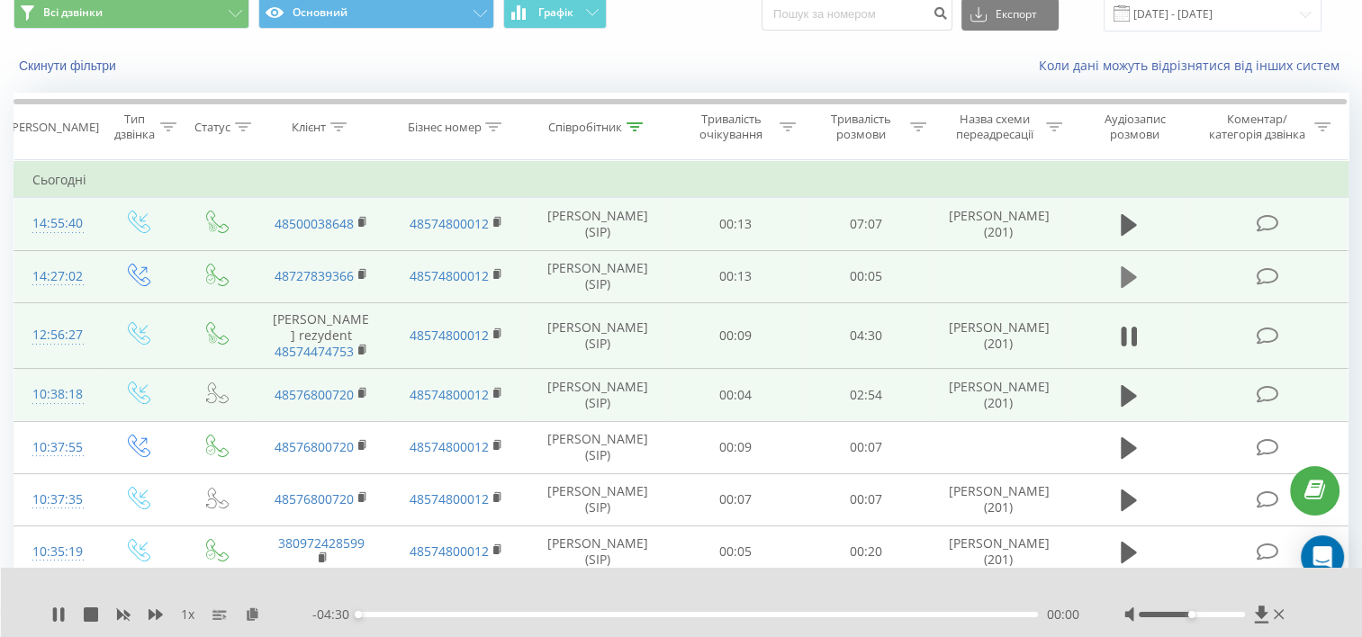
click at [1124, 284] on icon at bounding box center [1128, 277] width 16 height 25
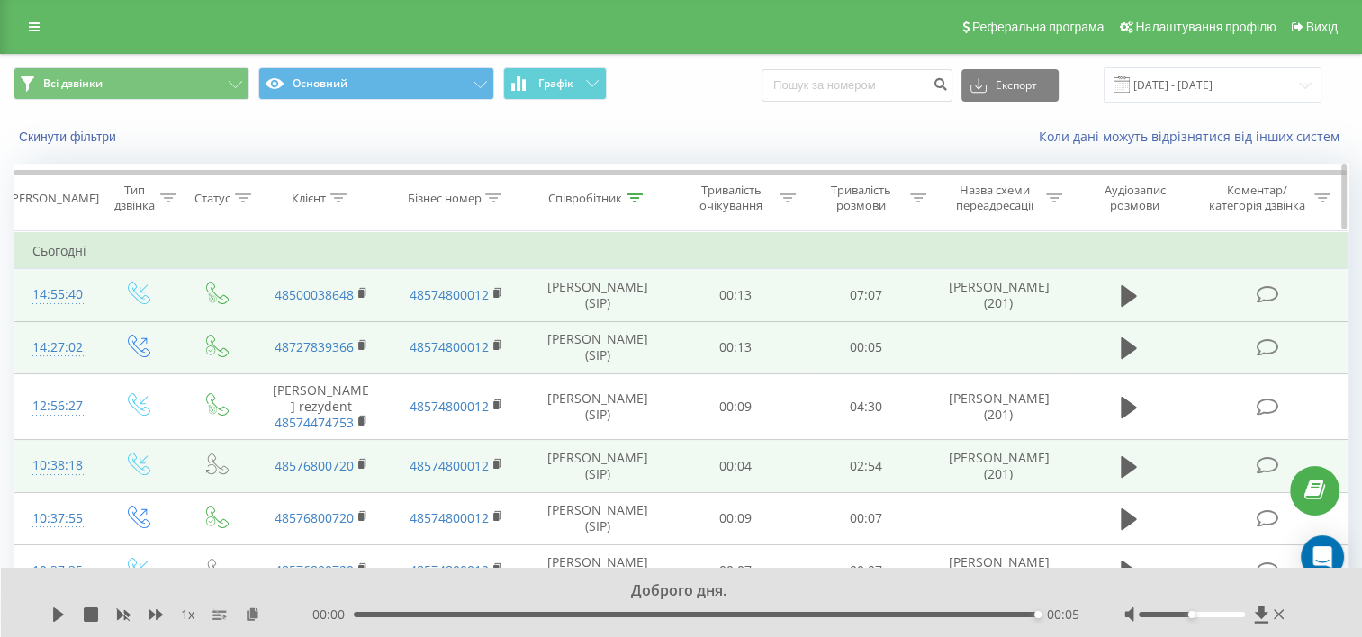
click at [640, 191] on div at bounding box center [634, 198] width 16 height 15
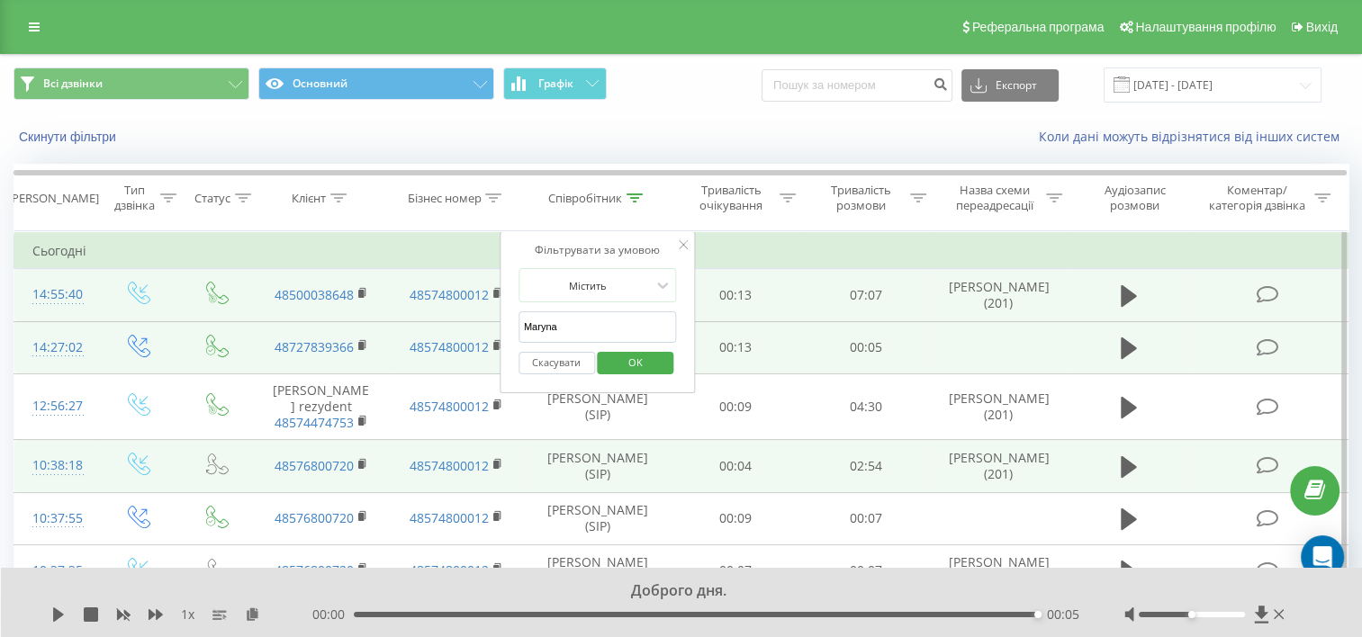
click at [602, 330] on input "Maryna" at bounding box center [597, 326] width 158 height 31
type input "M"
type input "Andrii"
click at [630, 352] on span "OK" at bounding box center [635, 362] width 50 height 28
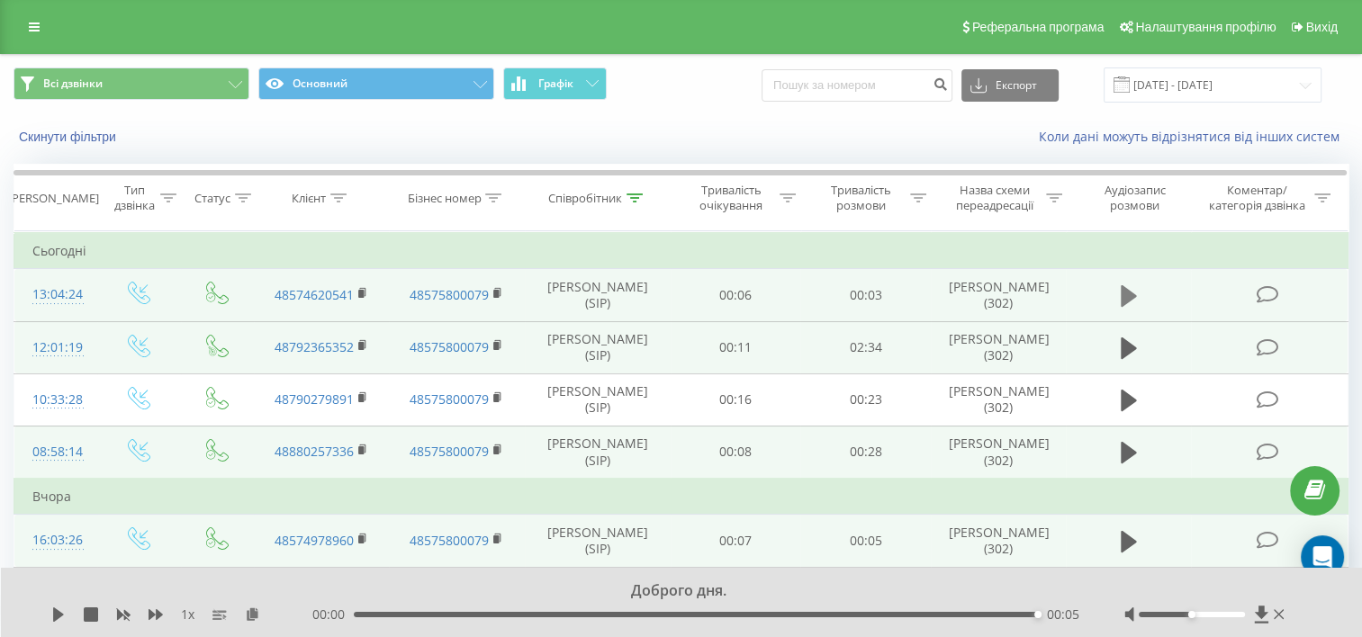
click at [1121, 292] on icon at bounding box center [1128, 296] width 16 height 22
click at [1127, 349] on icon at bounding box center [1128, 348] width 16 height 22
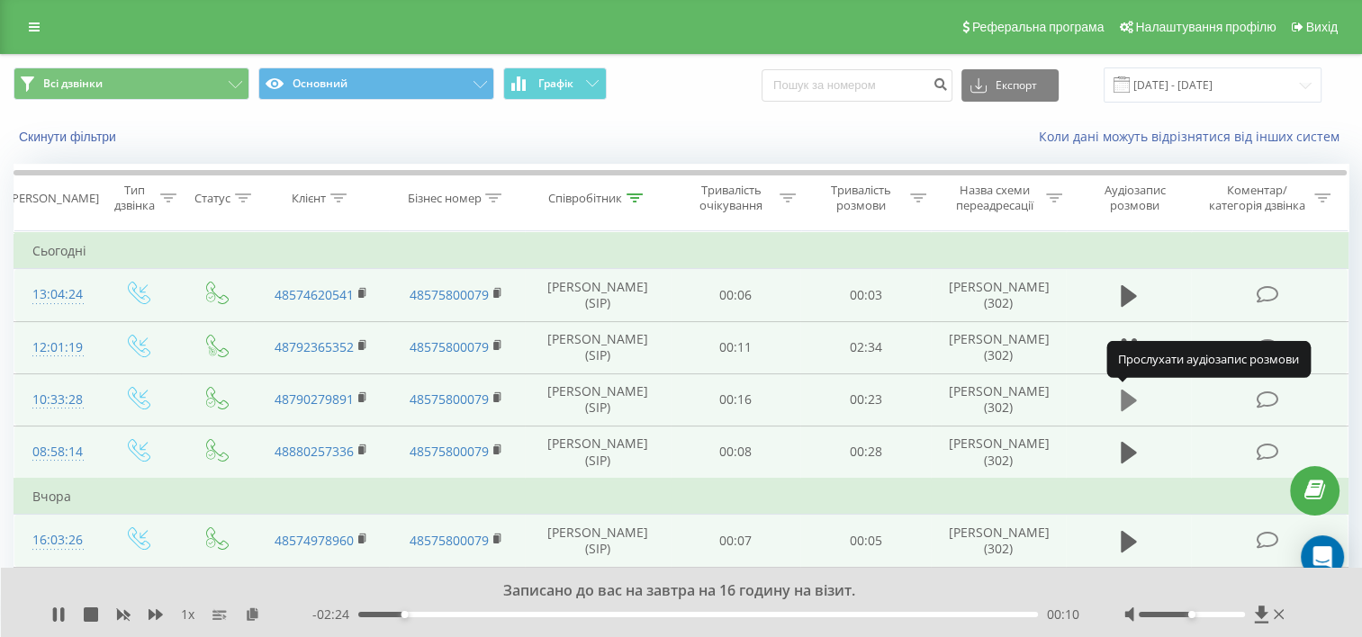
click at [1127, 400] on icon at bounding box center [1128, 401] width 16 height 22
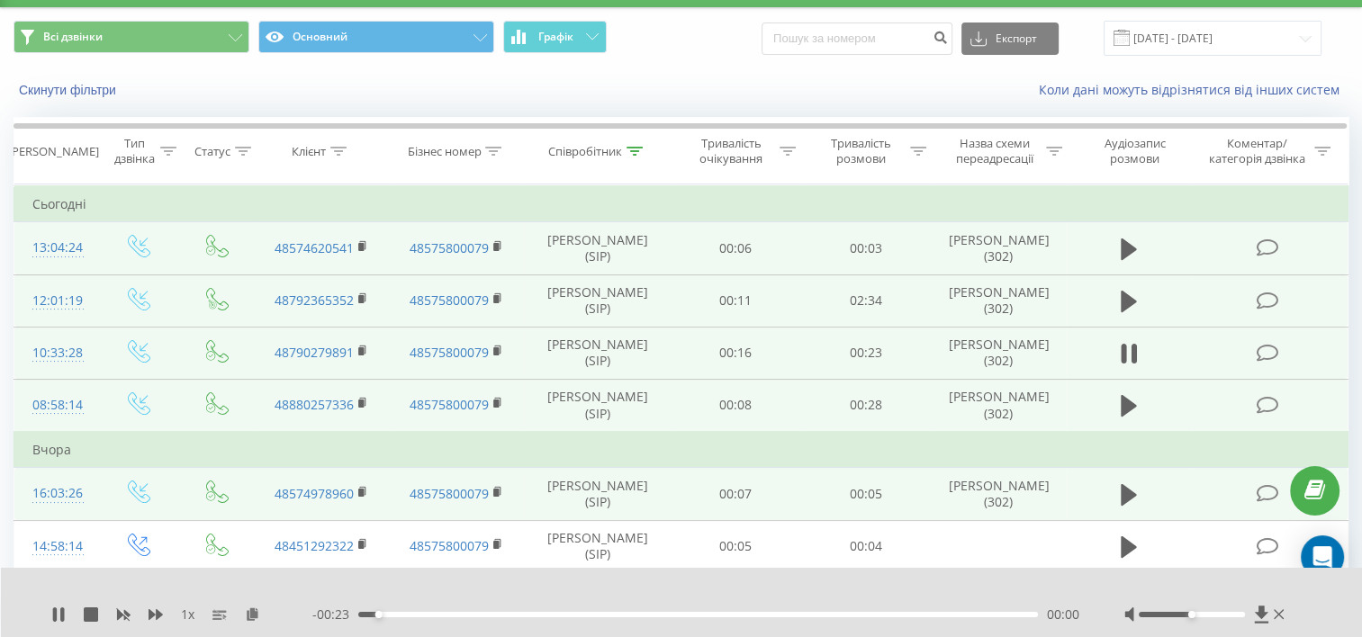
scroll to position [90, 0]
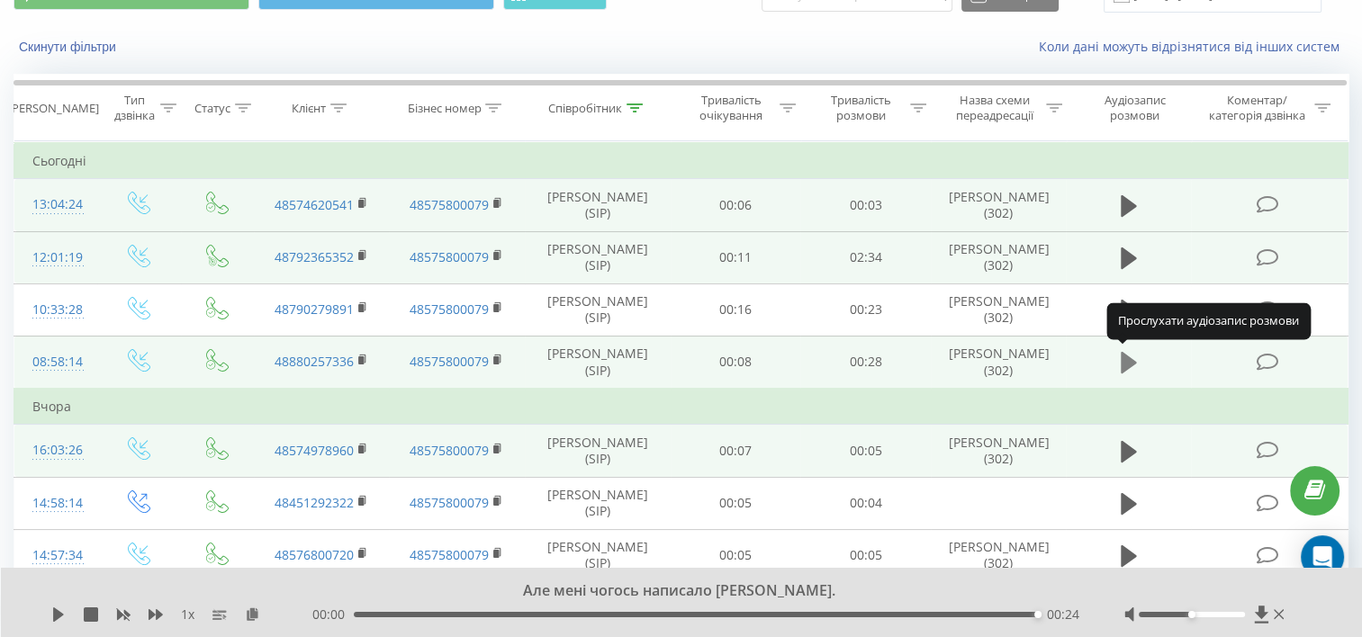
click at [1128, 367] on icon at bounding box center [1128, 363] width 16 height 22
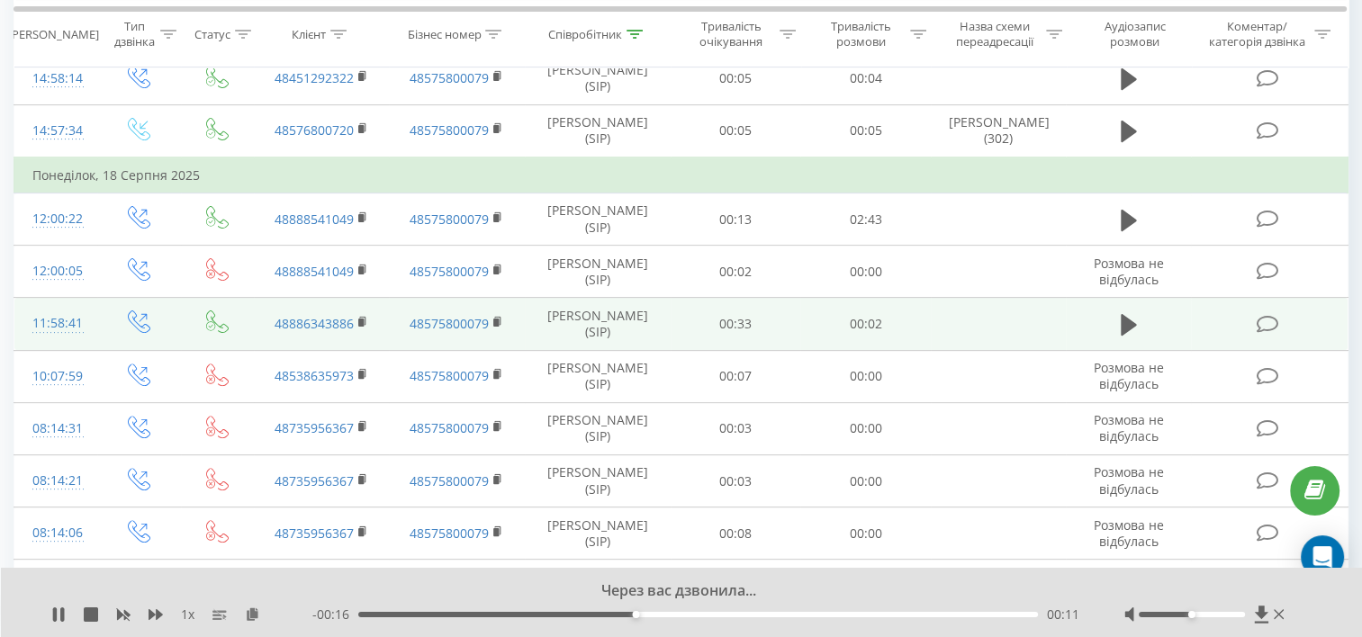
scroll to position [335, 0]
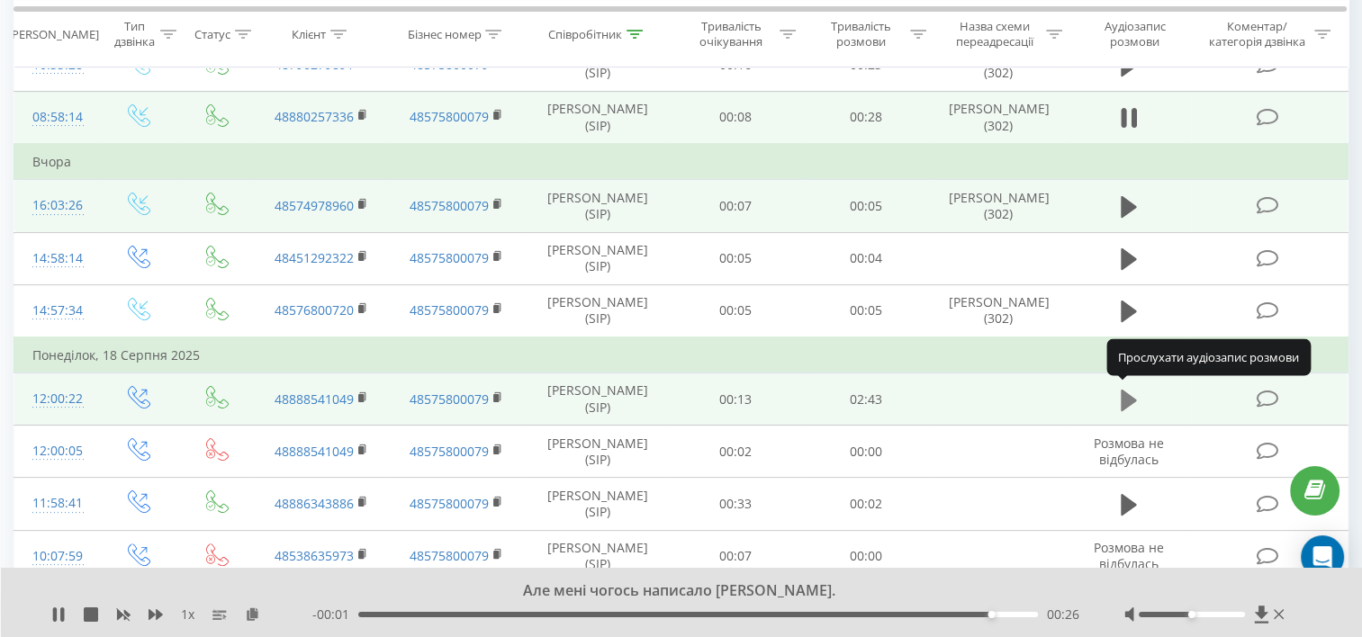
click at [1123, 391] on icon at bounding box center [1128, 400] width 16 height 22
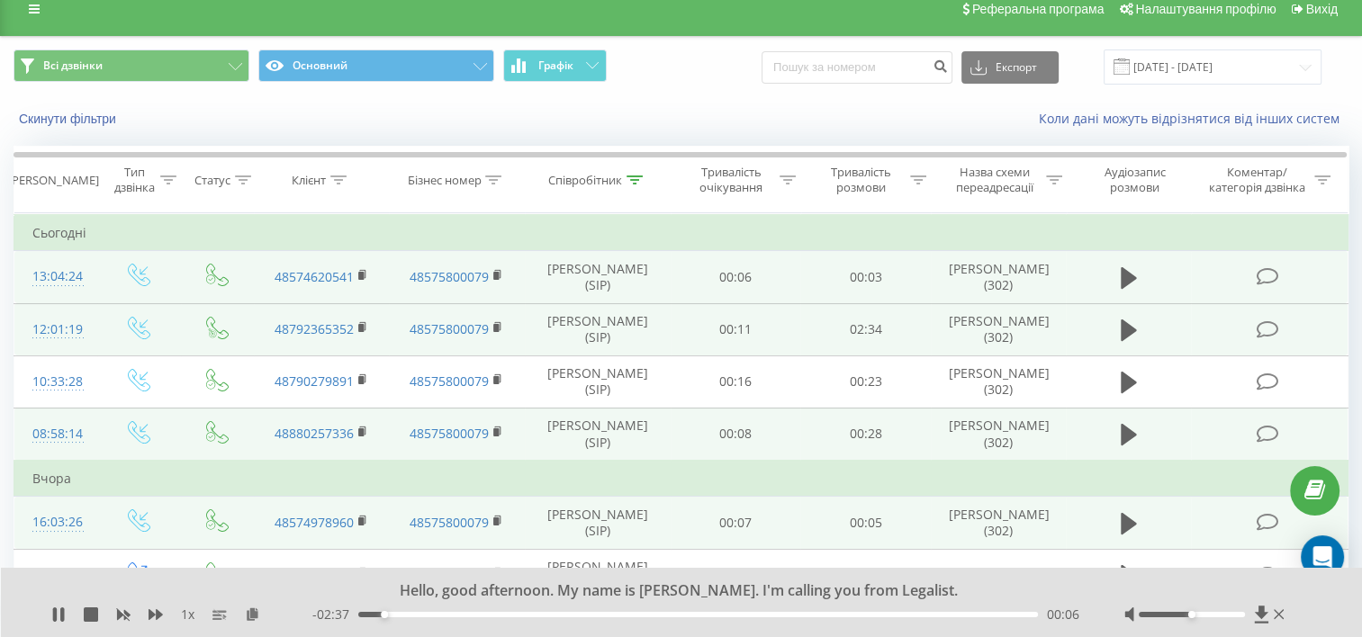
scroll to position [0, 0]
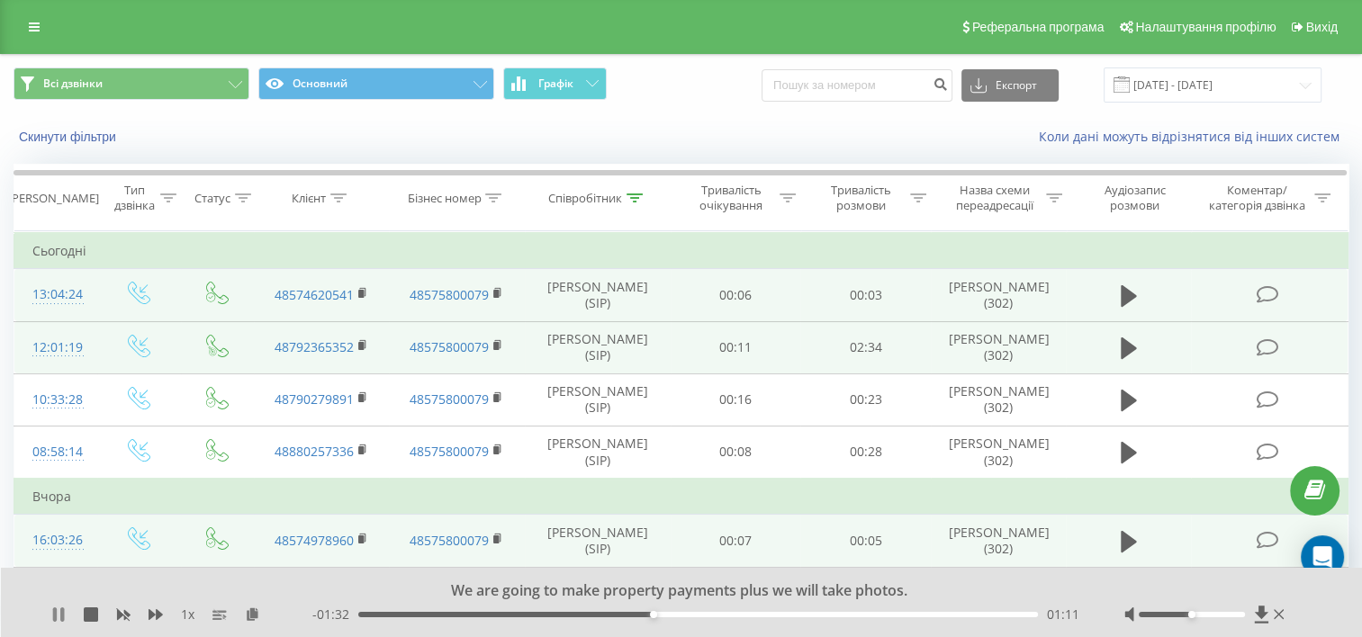
click at [60, 613] on icon at bounding box center [62, 614] width 4 height 14
click at [58, 609] on icon at bounding box center [58, 614] width 14 height 14
click at [1123, 396] on icon at bounding box center [1128, 401] width 16 height 22
click at [1127, 298] on icon at bounding box center [1128, 296] width 16 height 22
click at [1118, 448] on button at bounding box center [1128, 452] width 27 height 27
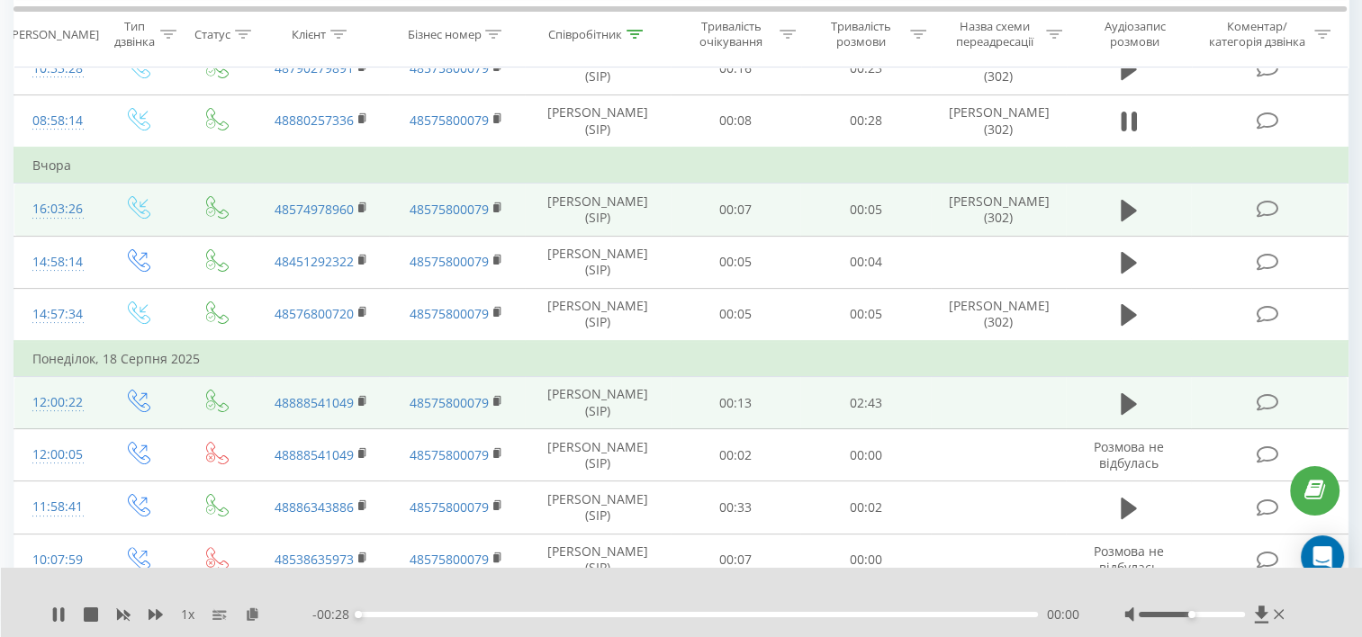
scroll to position [360, 0]
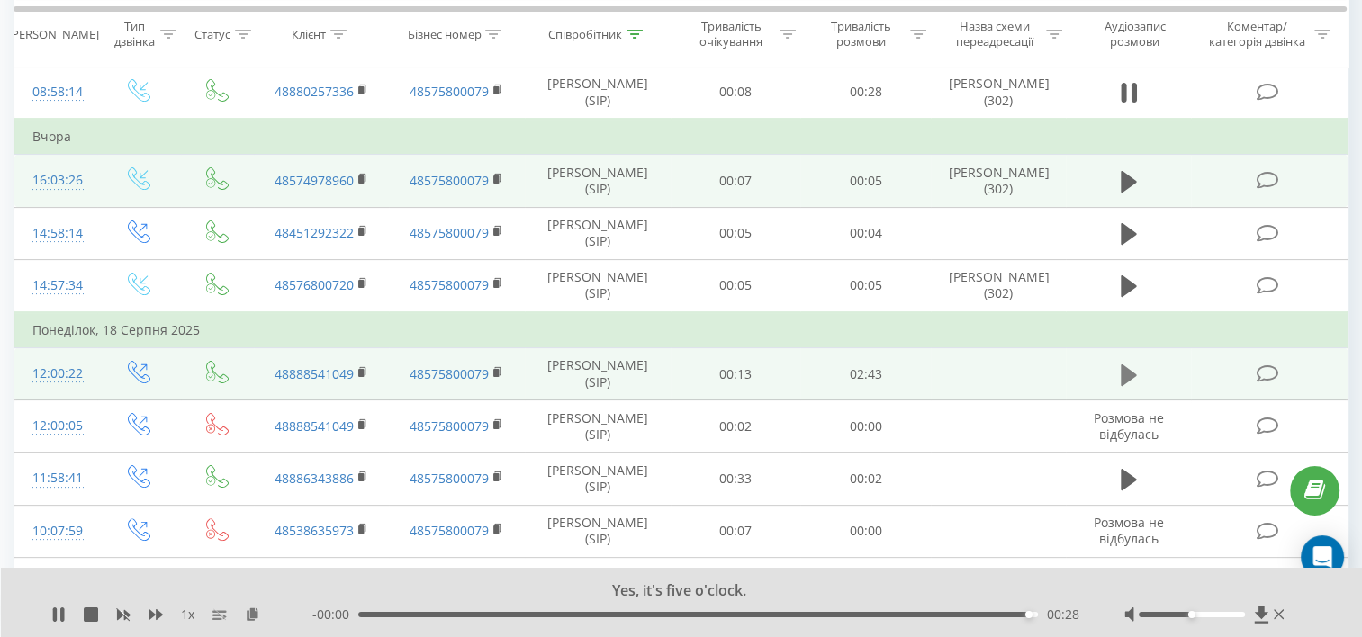
click at [1126, 374] on icon at bounding box center [1128, 375] width 16 height 22
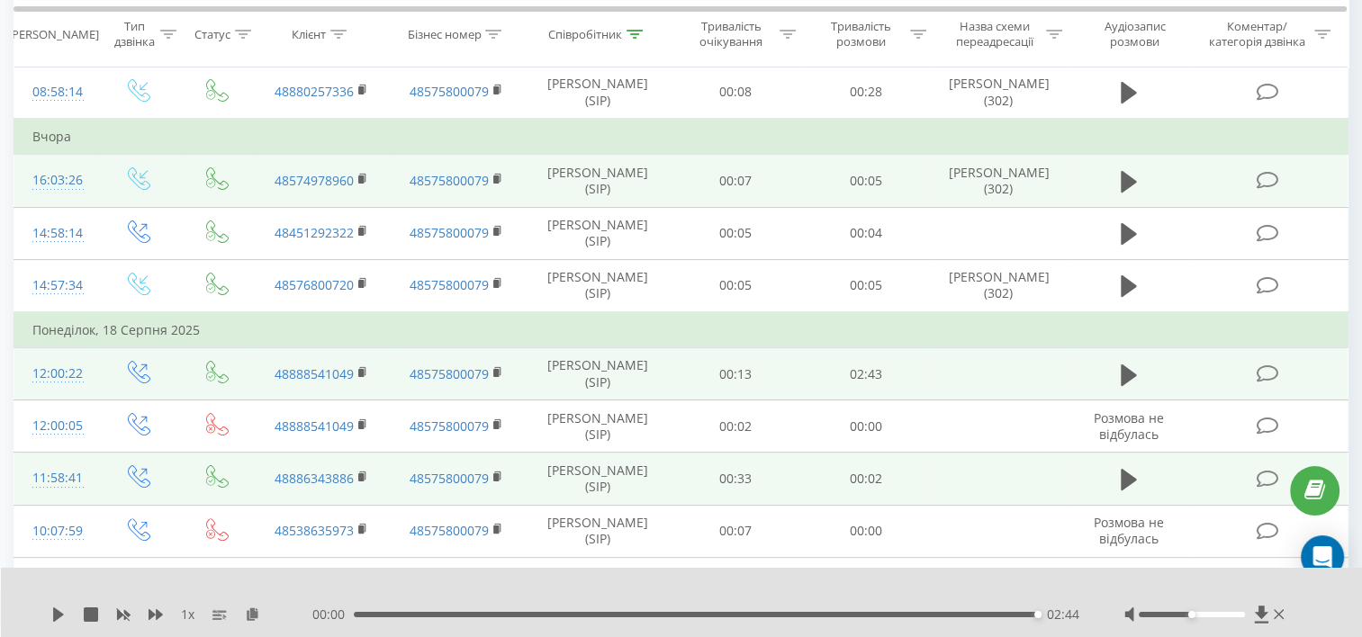
scroll to position [450, 0]
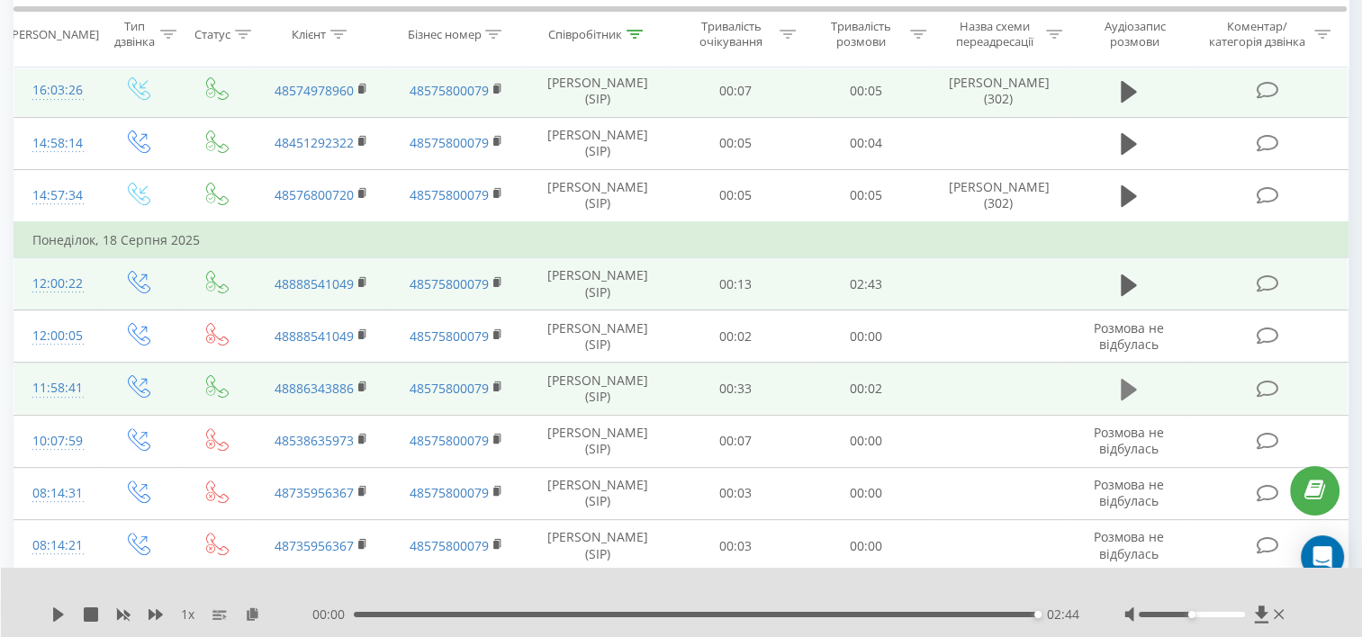
click at [1123, 391] on icon at bounding box center [1128, 390] width 16 height 22
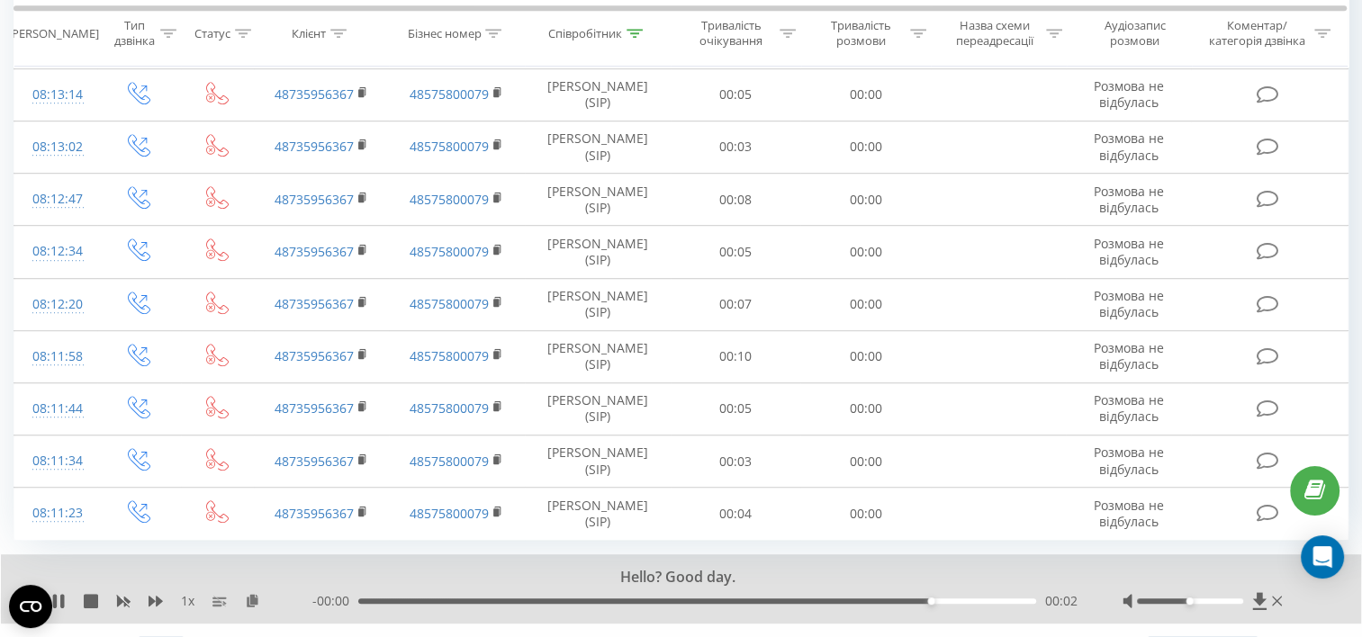
scroll to position [1145, 0]
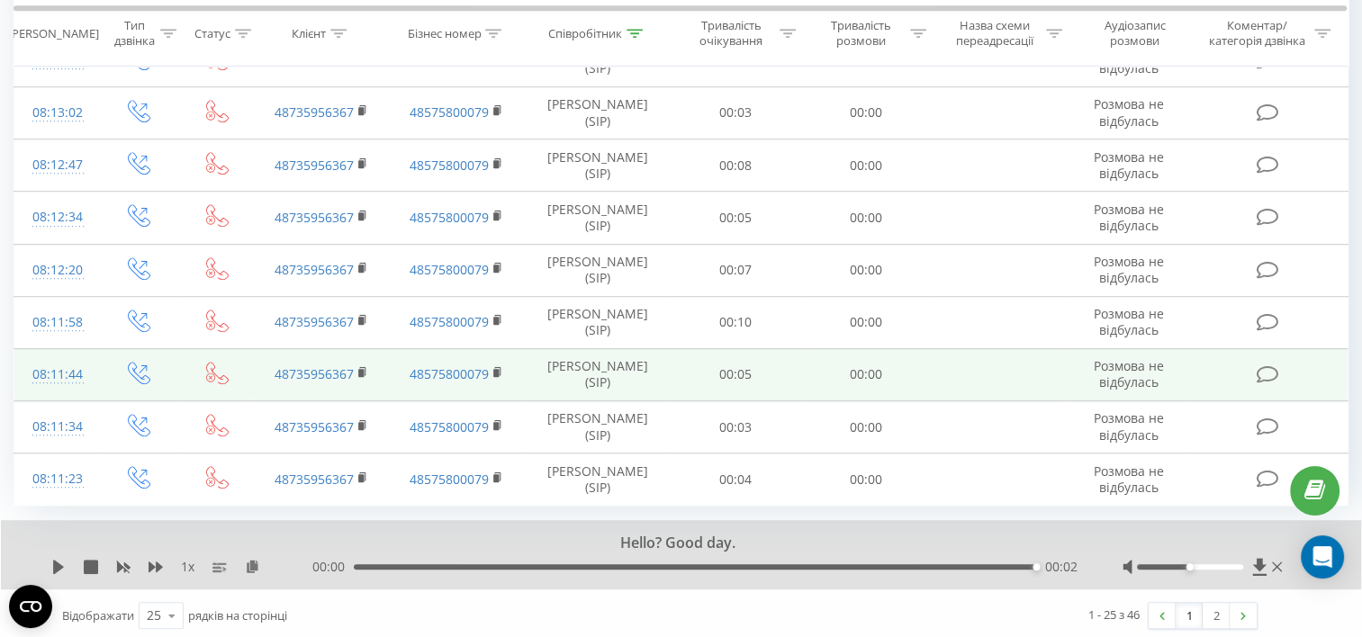
click at [937, 374] on td at bounding box center [997, 374] width 135 height 52
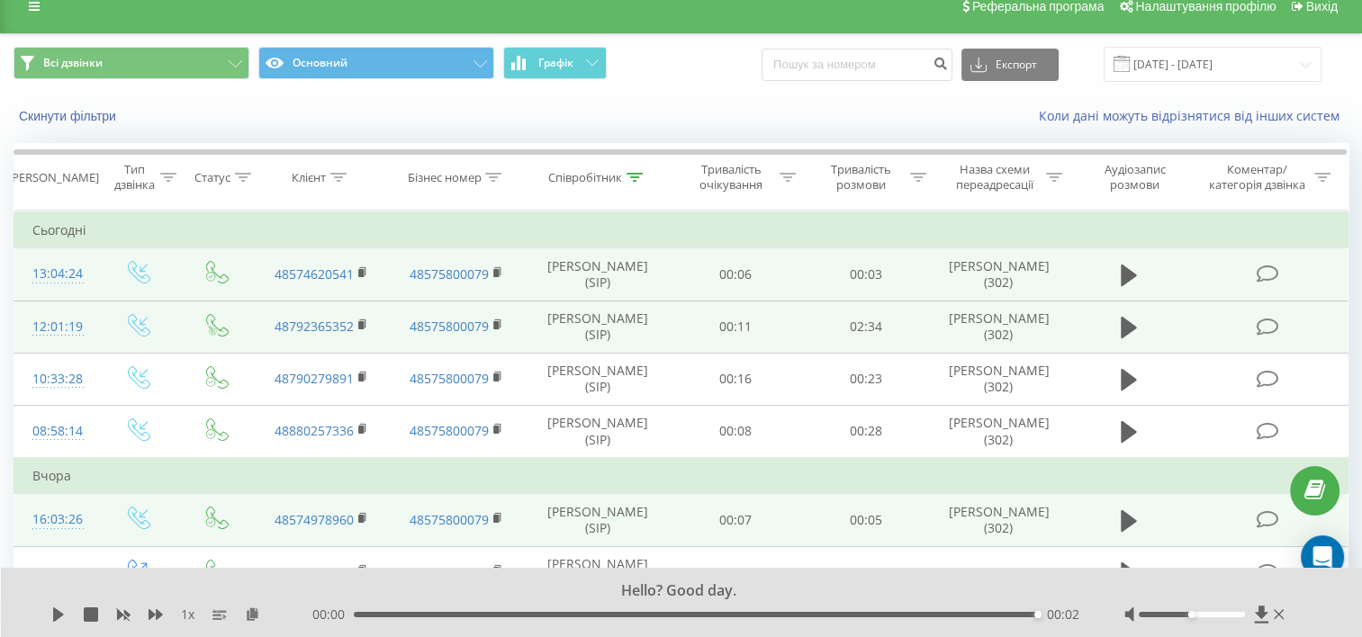
scroll to position [0, 0]
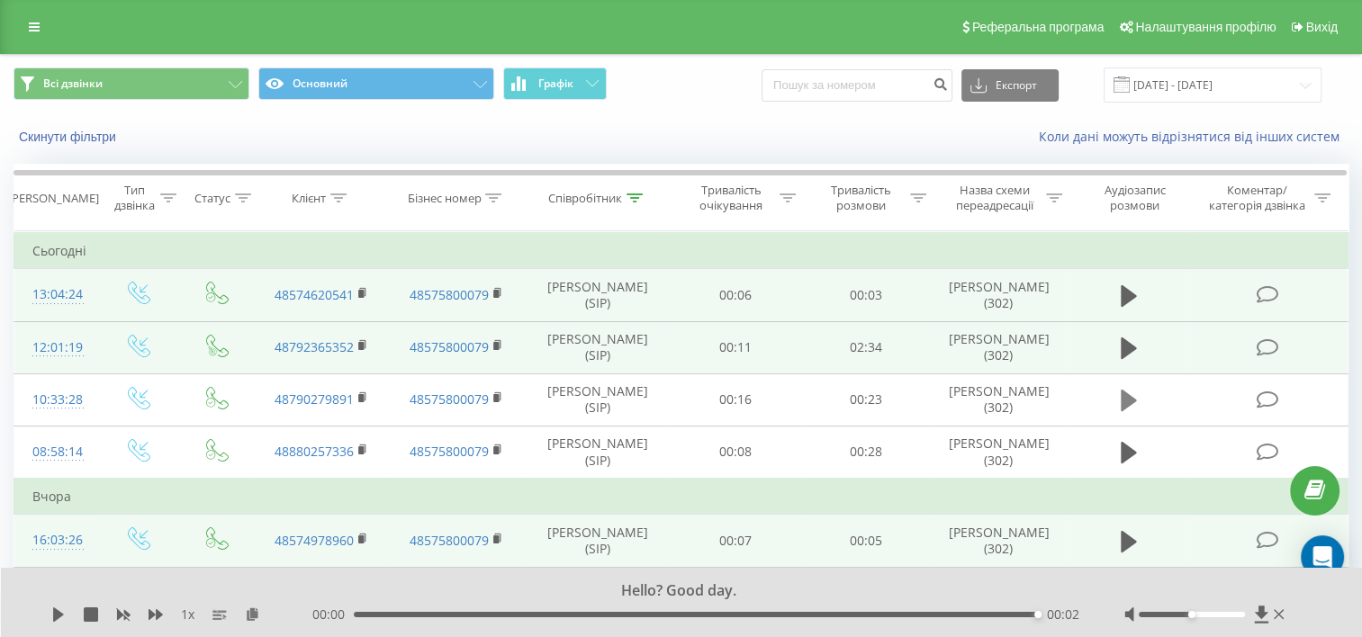
click at [1128, 400] on icon at bounding box center [1128, 401] width 16 height 22
drag, startPoint x: 821, startPoint y: 617, endPoint x: 960, endPoint y: 620, distance: 139.5
click at [960, 620] on div "- 00:03 00:21 00:21" at bounding box center [695, 615] width 767 height 18
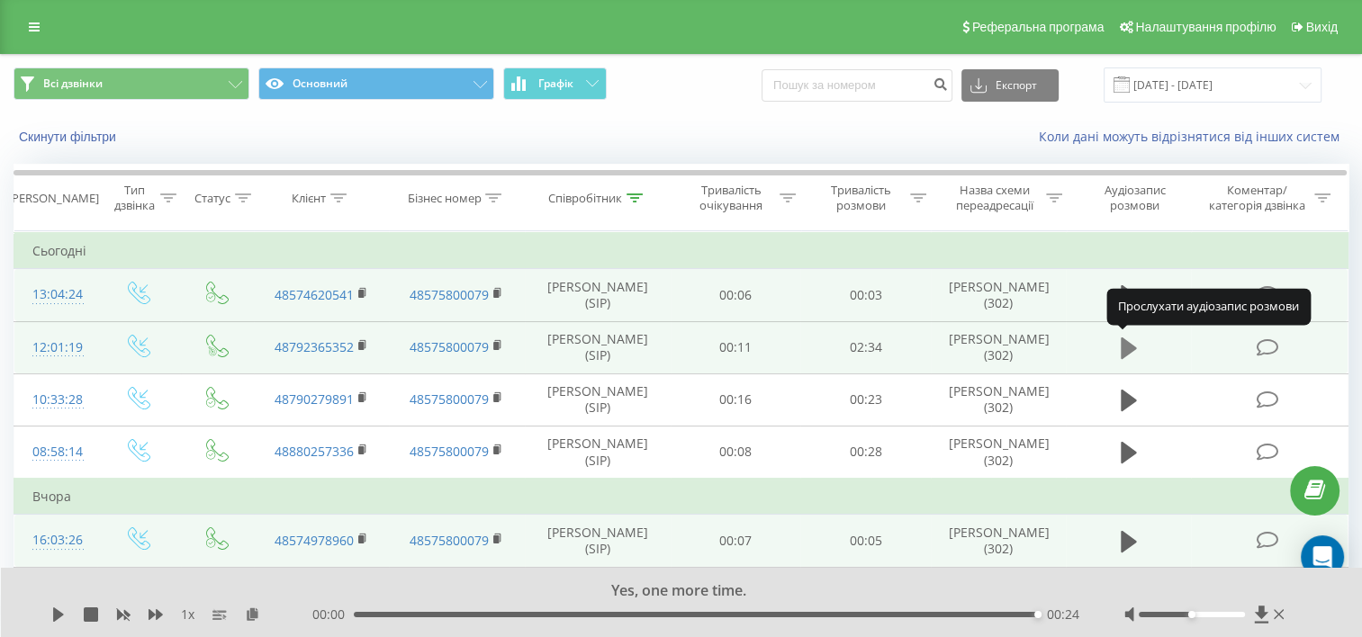
click at [1120, 336] on icon at bounding box center [1128, 348] width 16 height 25
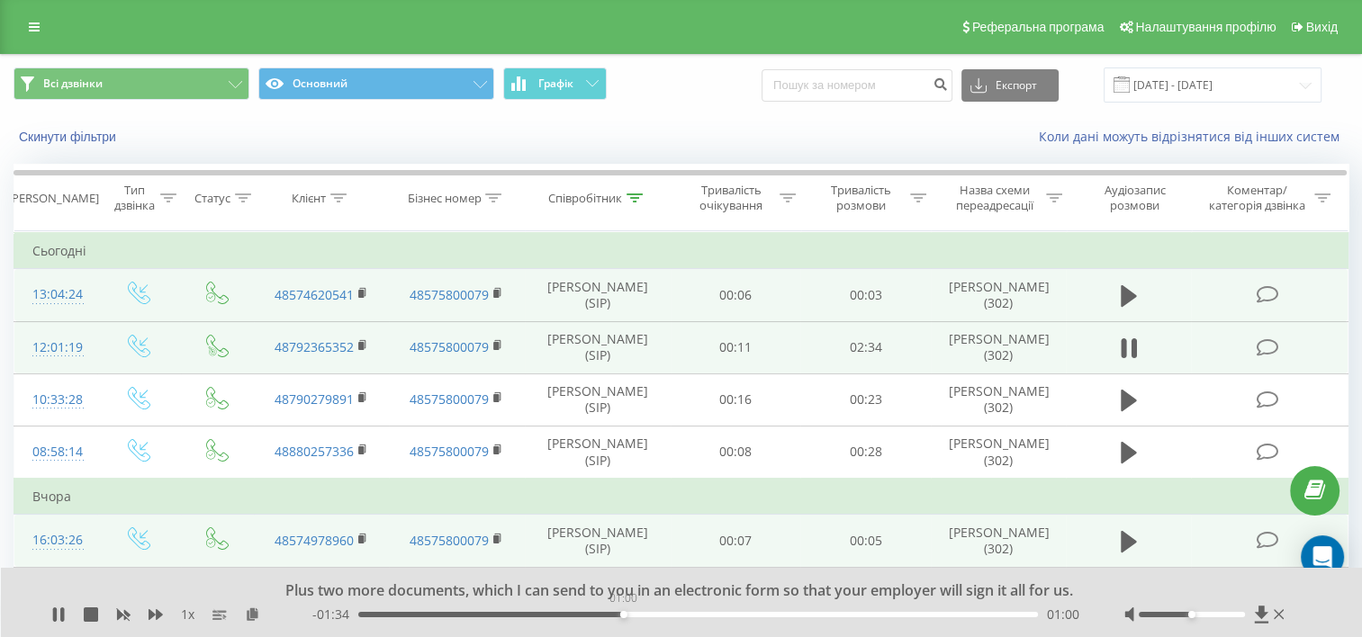
drag, startPoint x: 595, startPoint y: 616, endPoint x: 627, endPoint y: 616, distance: 32.4
click at [627, 616] on div "01:00" at bounding box center [697, 614] width 679 height 5
drag, startPoint x: 627, startPoint y: 616, endPoint x: 695, endPoint y: 616, distance: 67.5
click at [695, 616] on div "01:16" at bounding box center [695, 614] width 7 height 7
drag, startPoint x: 695, startPoint y: 616, endPoint x: 760, endPoint y: 616, distance: 64.8
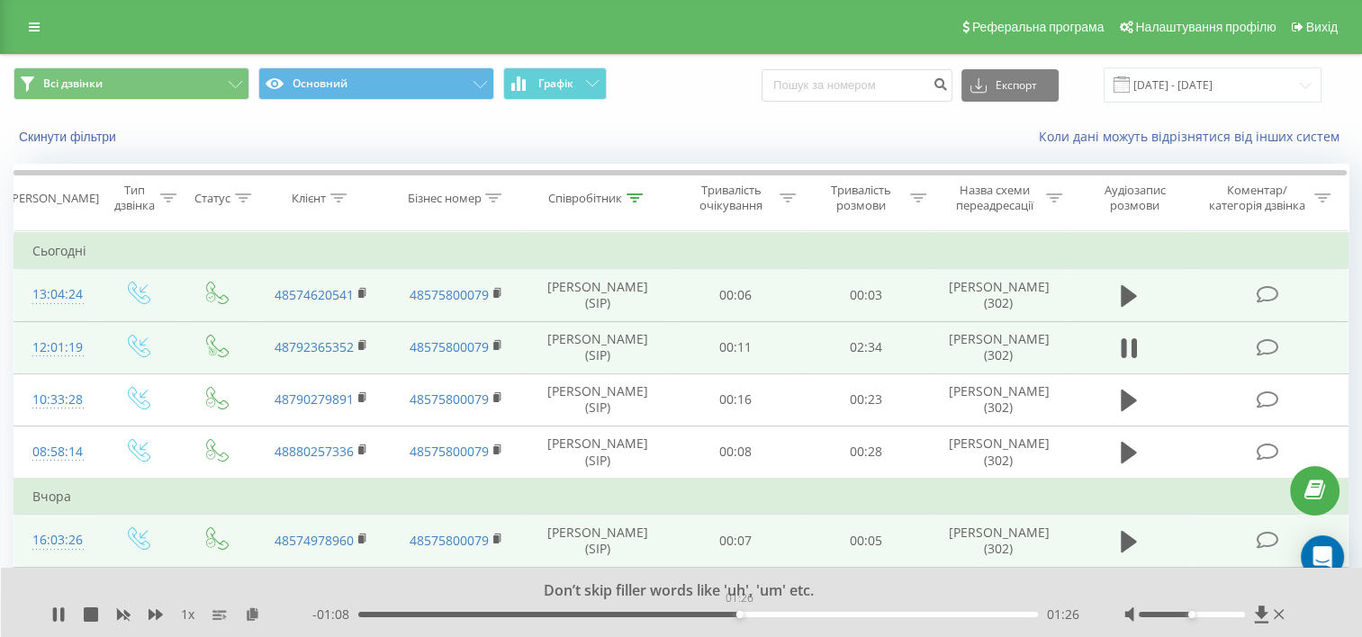
click at [760, 616] on div "01:26" at bounding box center [697, 614] width 679 height 5
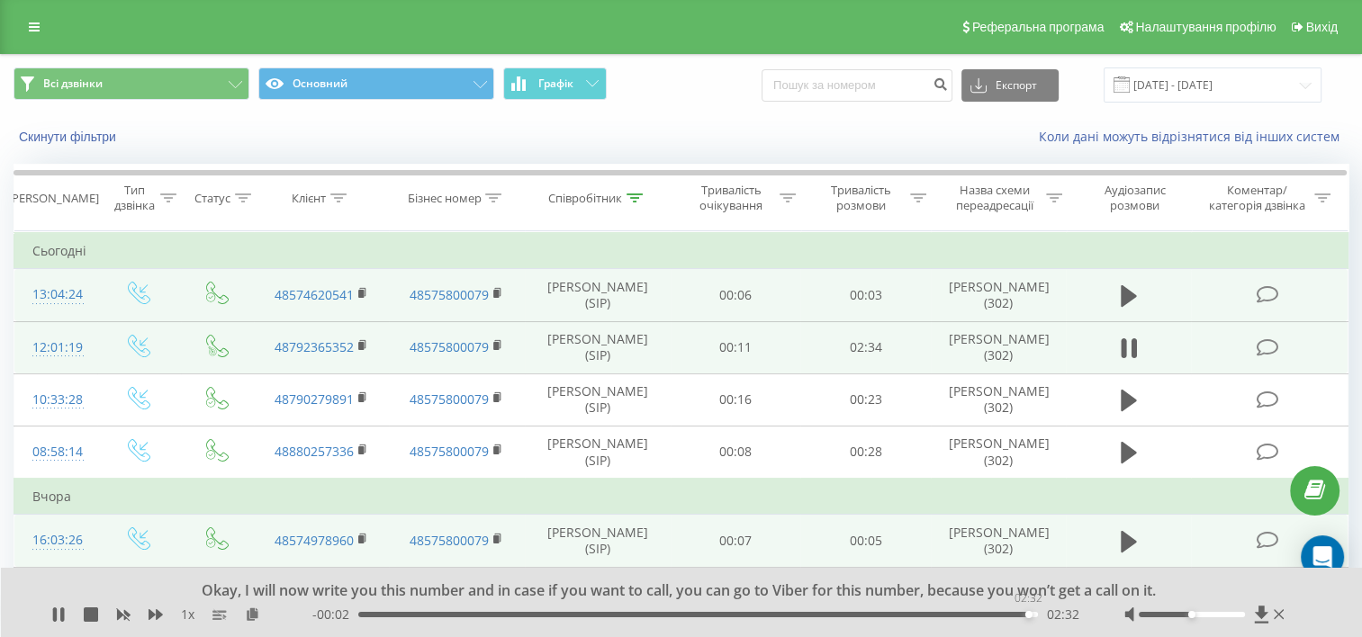
drag, startPoint x: 998, startPoint y: 614, endPoint x: 1029, endPoint y: 616, distance: 31.5
click at [1029, 616] on div "02:32" at bounding box center [697, 614] width 679 height 5
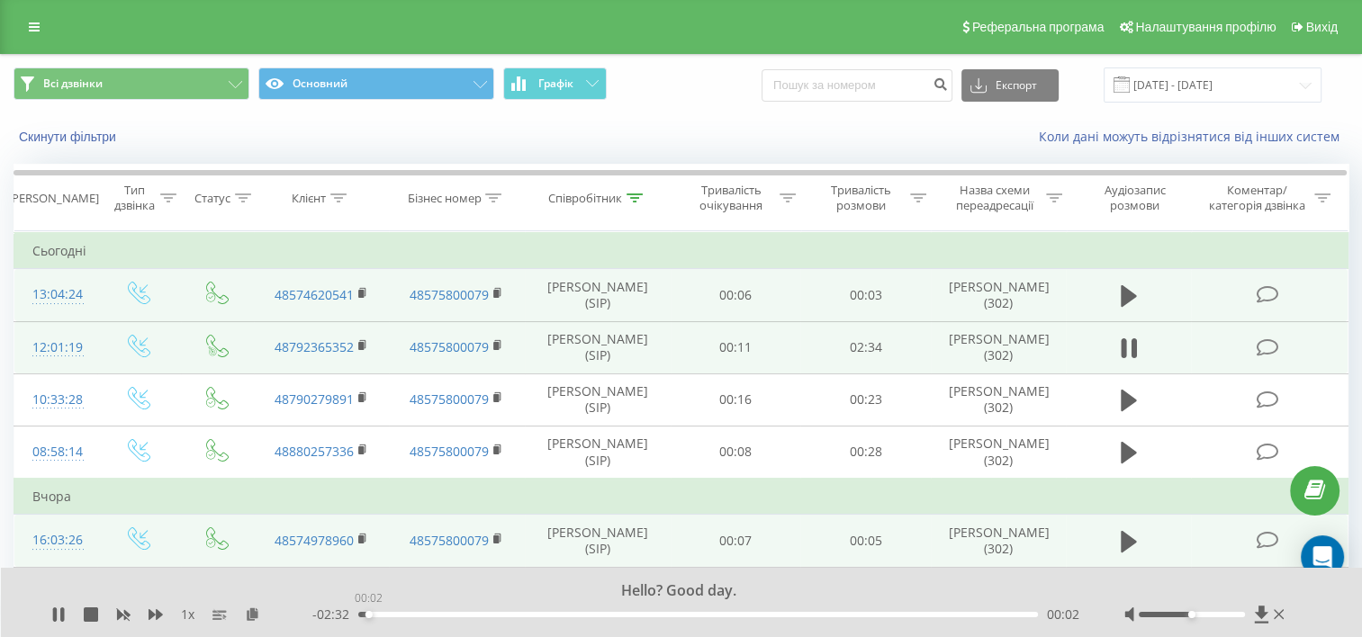
drag, startPoint x: 1029, startPoint y: 616, endPoint x: 367, endPoint y: 598, distance: 662.6
click at [367, 611] on div "00:02" at bounding box center [368, 614] width 7 height 7
drag, startPoint x: 378, startPoint y: 615, endPoint x: 355, endPoint y: 615, distance: 22.5
click at [355, 615] on div "00:00" at bounding box center [358, 614] width 7 height 7
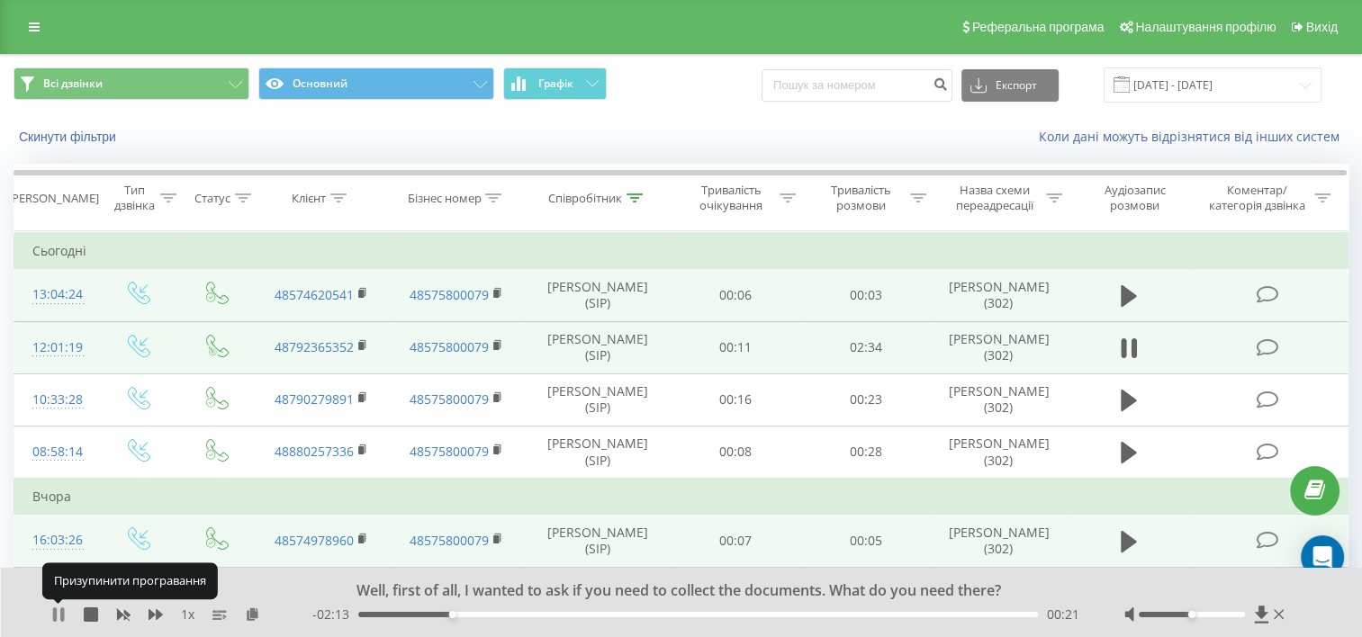
click at [57, 611] on icon at bounding box center [58, 614] width 14 height 14
click at [1123, 291] on icon at bounding box center [1128, 296] width 16 height 22
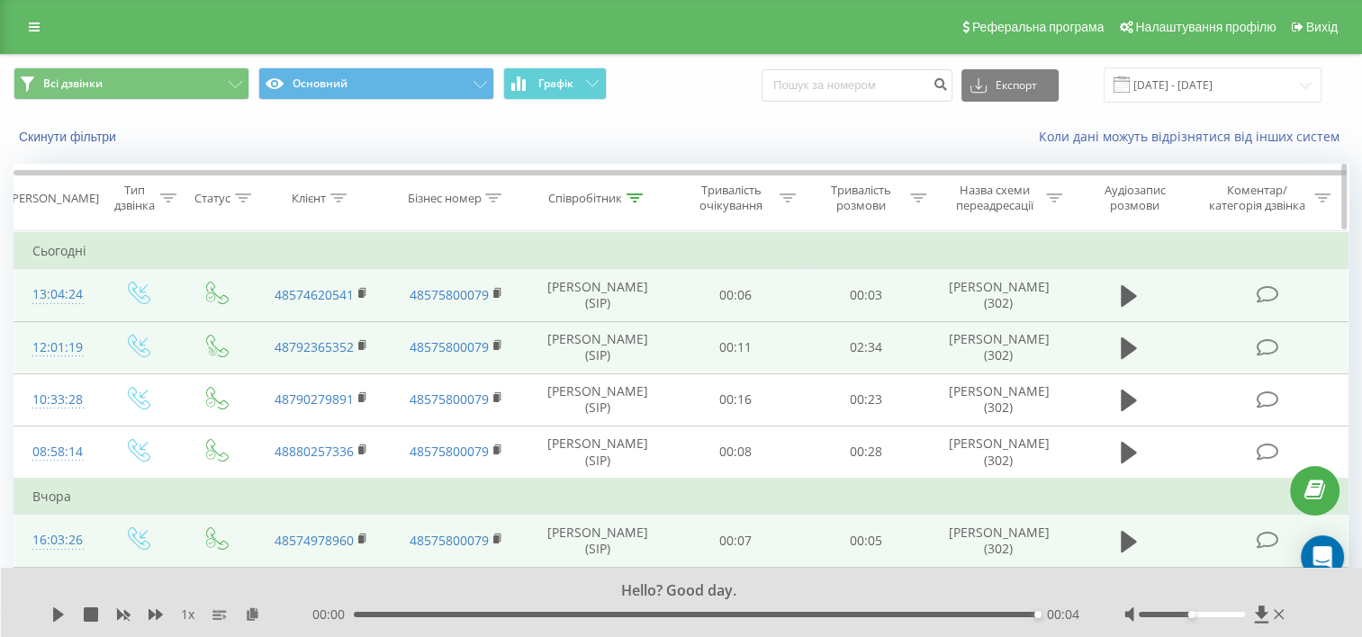
click at [623, 202] on div "Співробітник" at bounding box center [595, 198] width 94 height 15
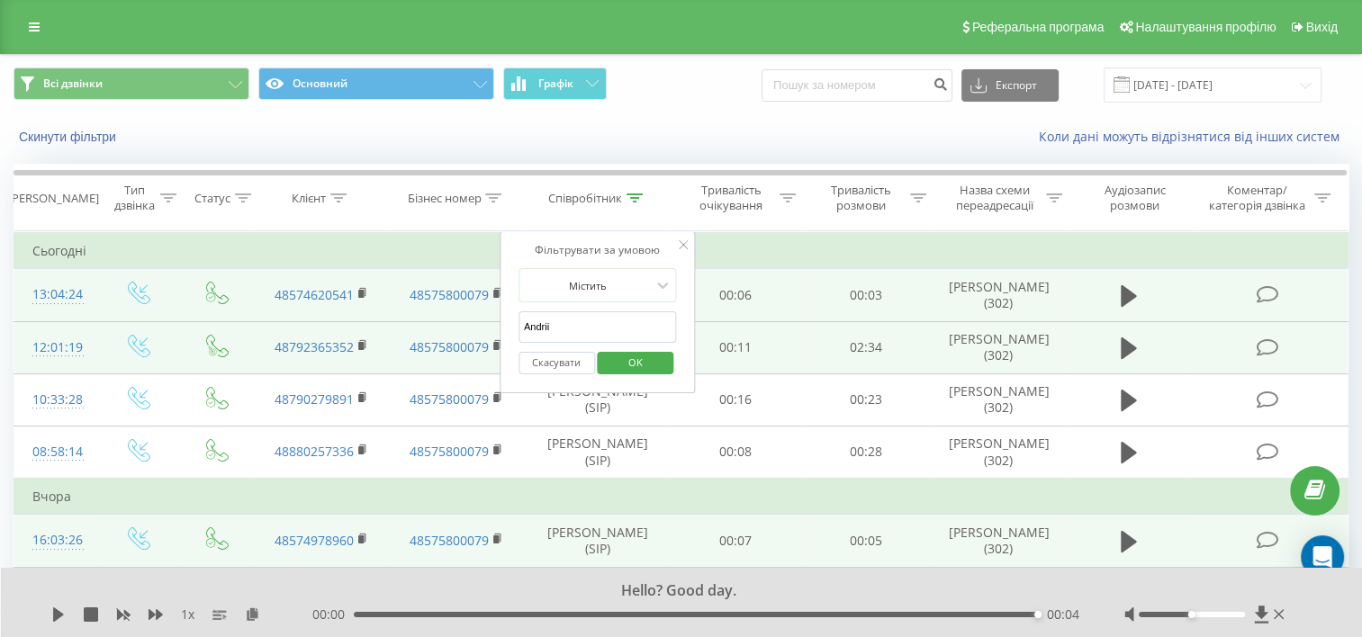
click at [571, 324] on input "Andrii" at bounding box center [597, 326] width 158 height 31
drag, startPoint x: 535, startPoint y: 323, endPoint x: 522, endPoint y: 324, distance: 12.6
click at [522, 324] on input "Andrii" at bounding box center [597, 326] width 158 height 31
click at [472, 247] on td "Сьогодні" at bounding box center [681, 251] width 1334 height 36
